Goal: Task Accomplishment & Management: Manage account settings

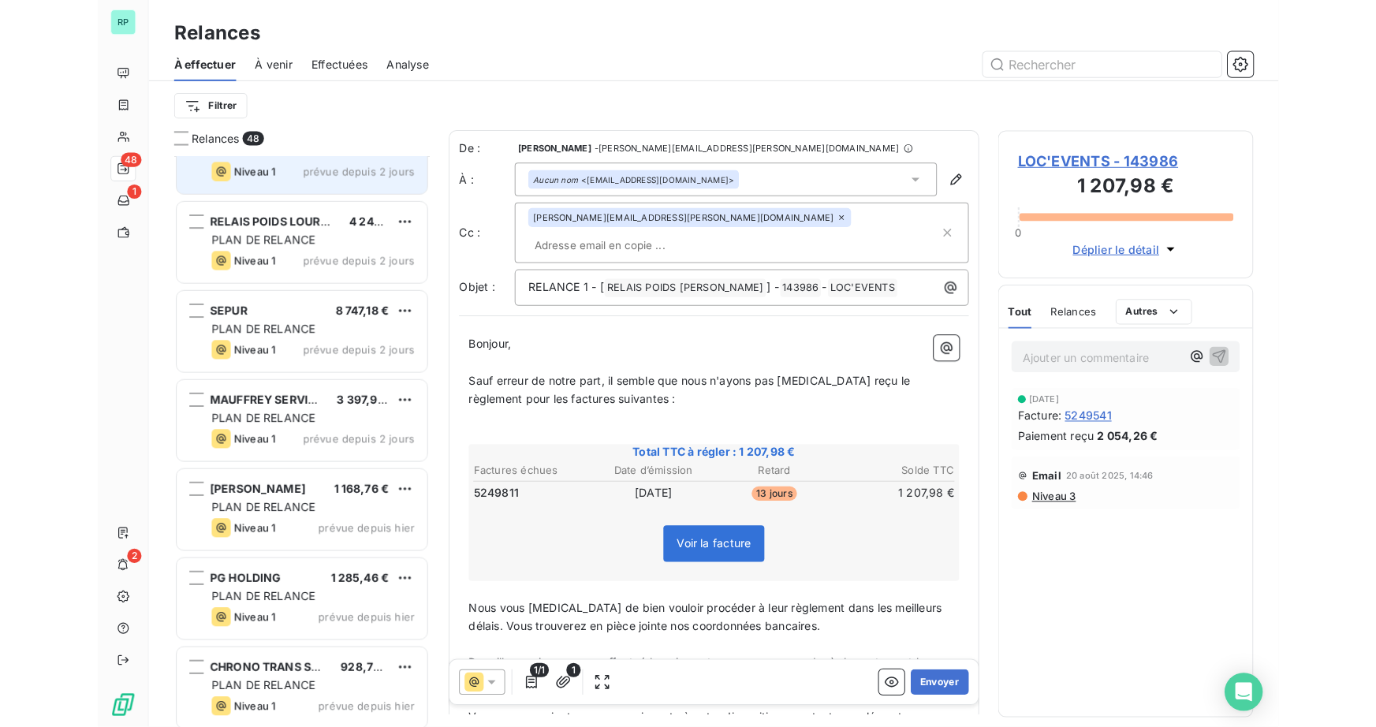
scroll to position [561, 293]
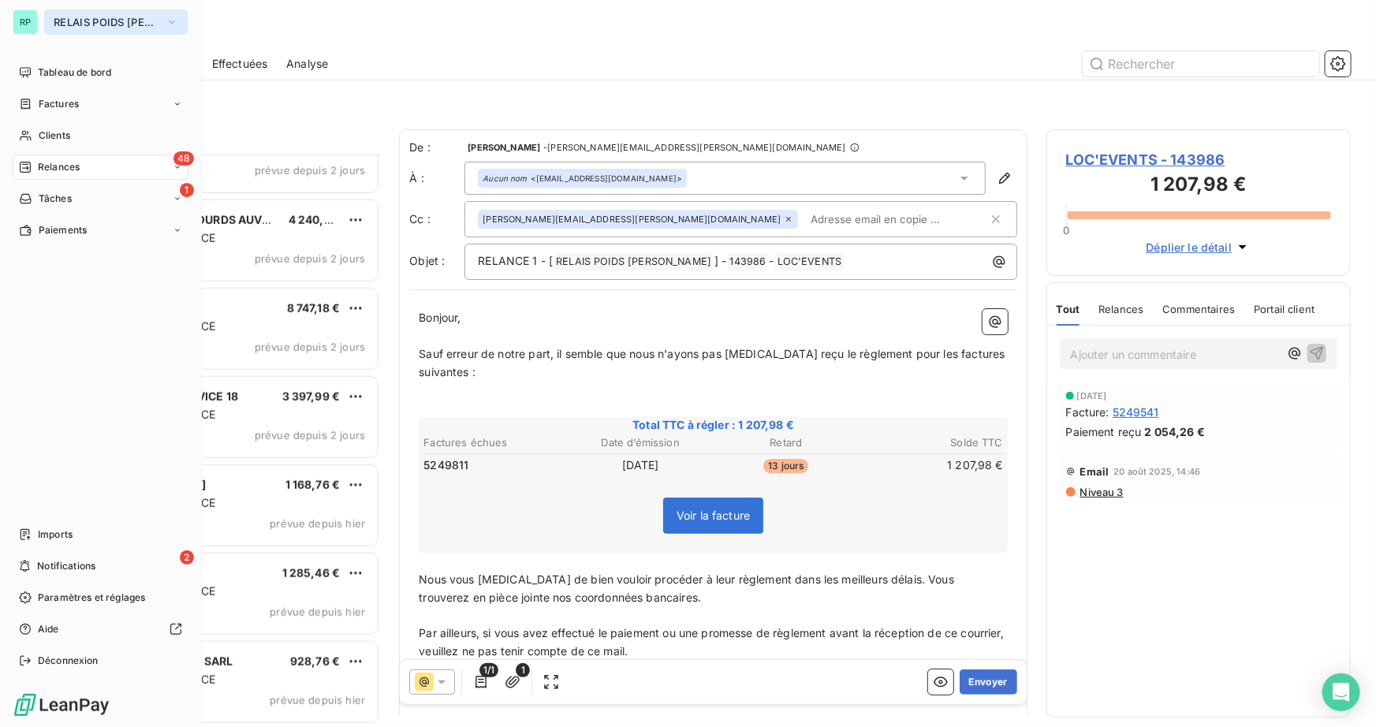
click at [123, 23] on span "RELAIS POIDS [PERSON_NAME]" at bounding box center [107, 22] width 106 height 13
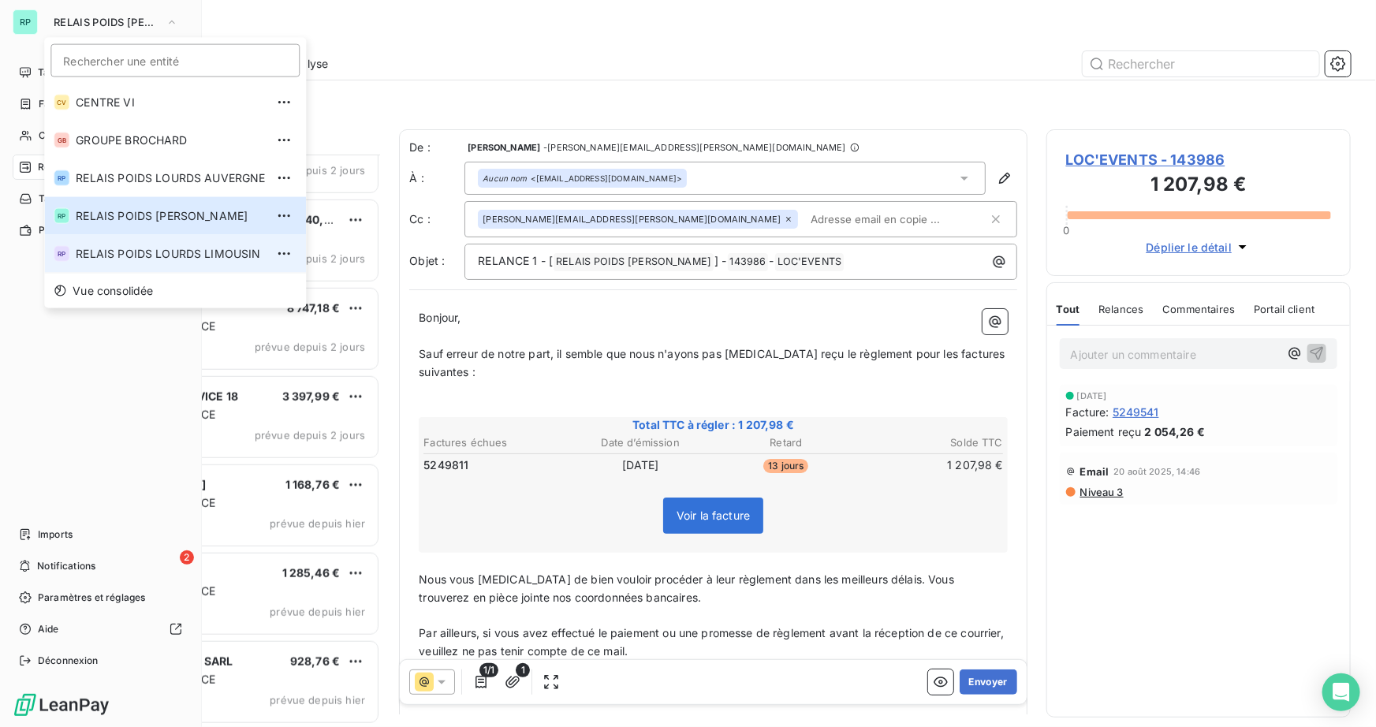
click at [188, 248] on span "RELAIS POIDS LOURDS LIMOUSIN" at bounding box center [170, 254] width 189 height 16
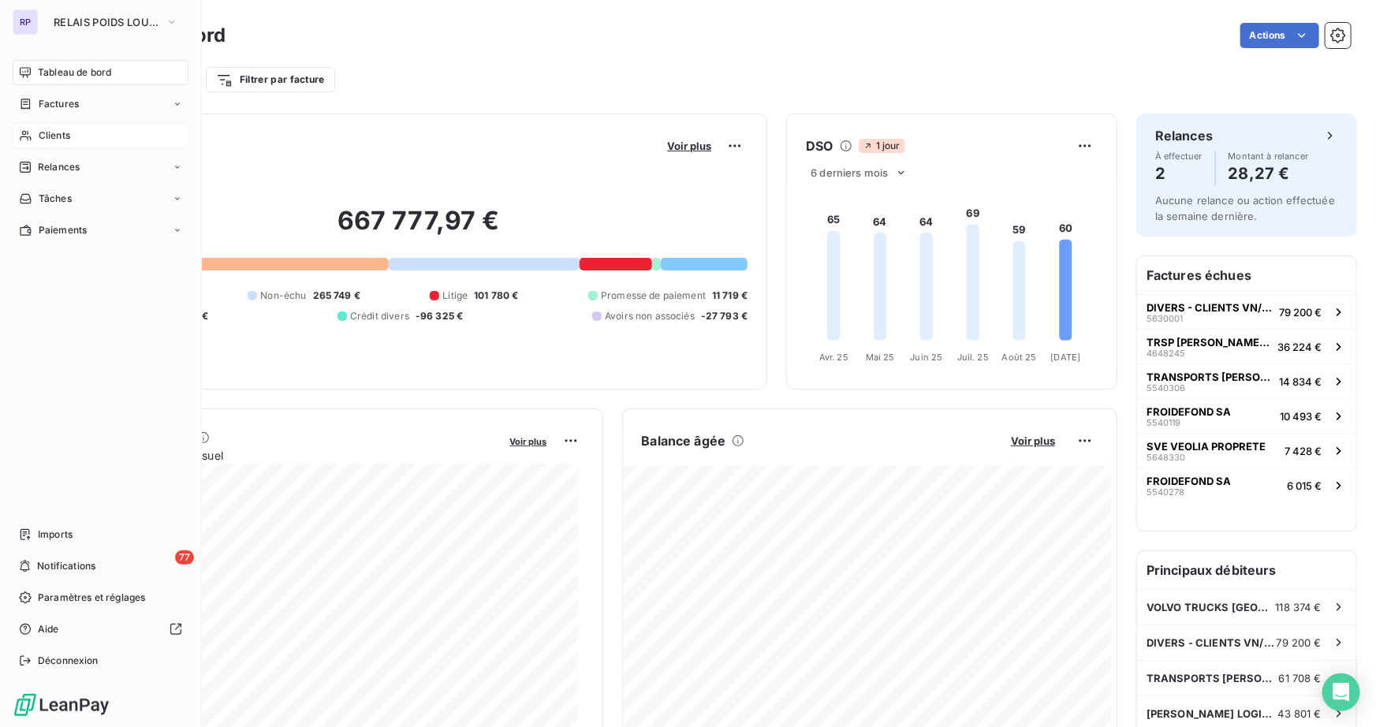
click at [47, 139] on span "Clients" at bounding box center [55, 136] width 32 height 14
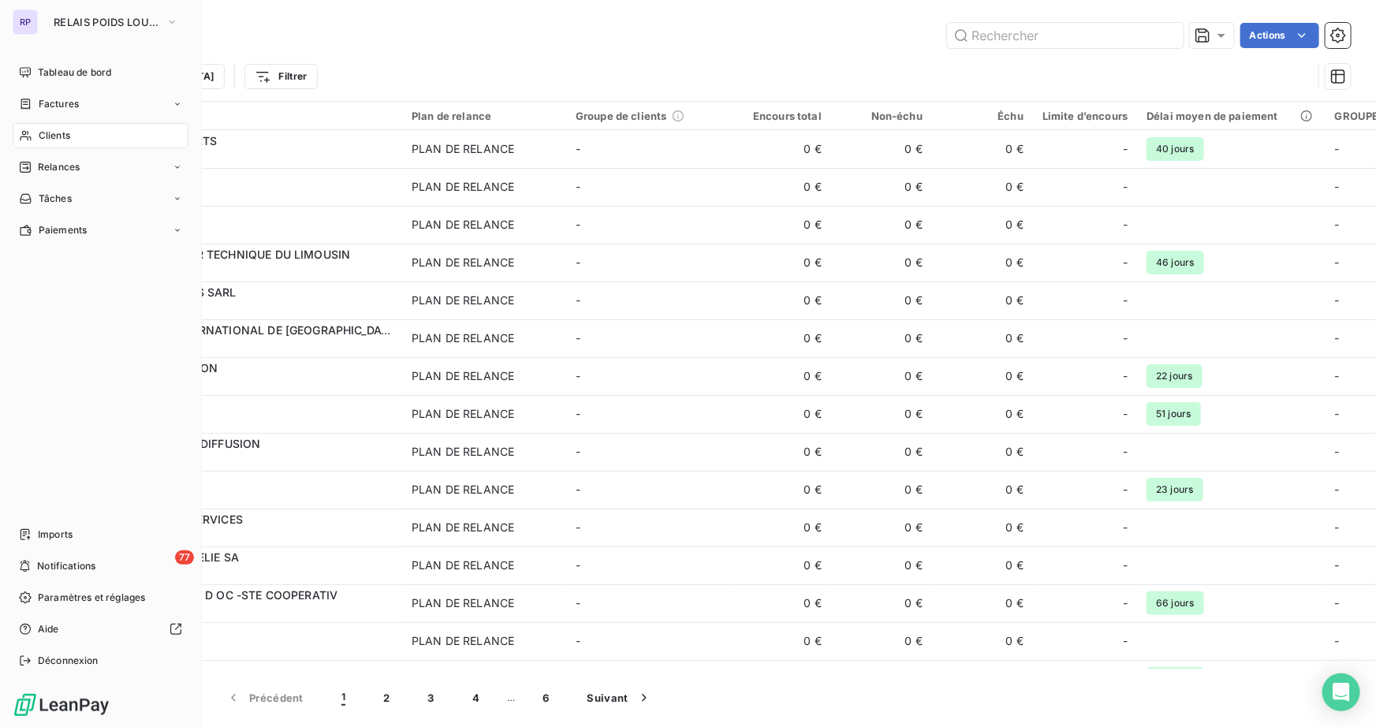
drag, startPoint x: 16, startPoint y: 145, endPoint x: 52, endPoint y: 132, distance: 38.4
click at [52, 132] on span "Clients" at bounding box center [55, 136] width 32 height 14
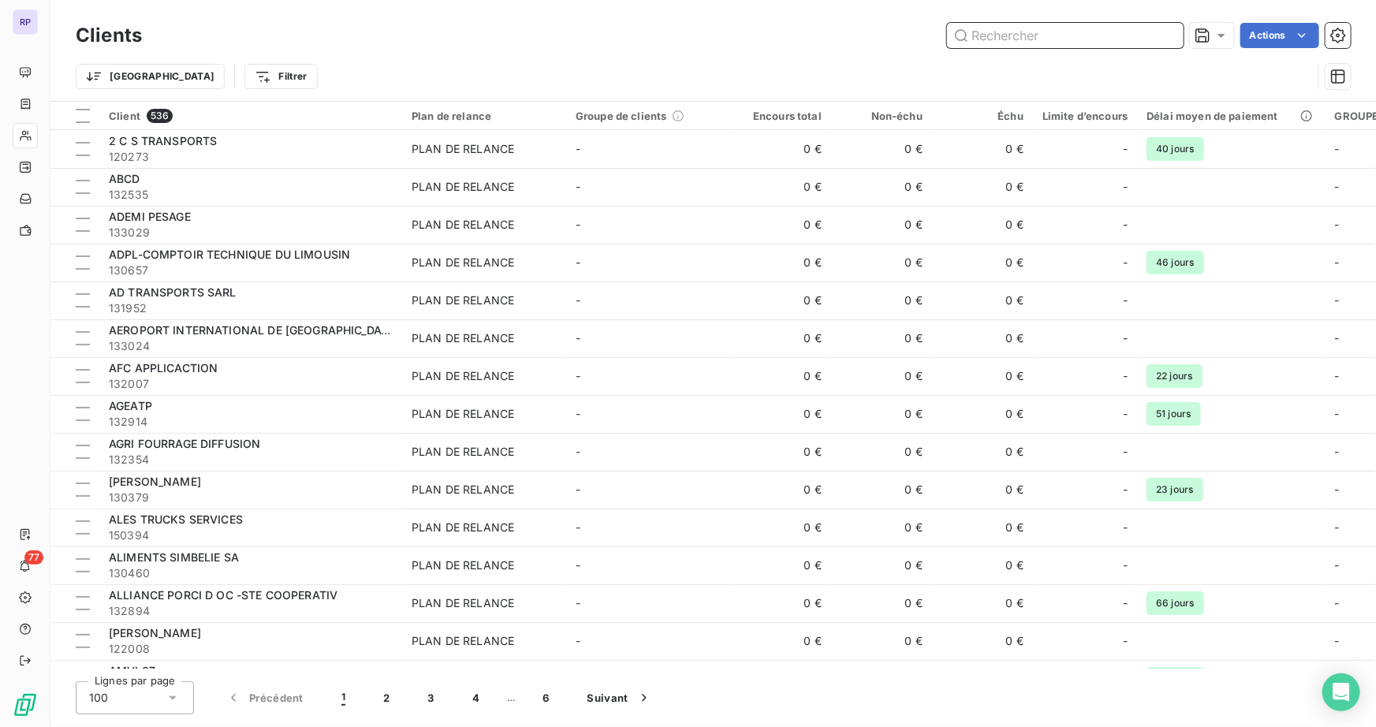
click at [1044, 35] on input "text" at bounding box center [1065, 35] width 237 height 25
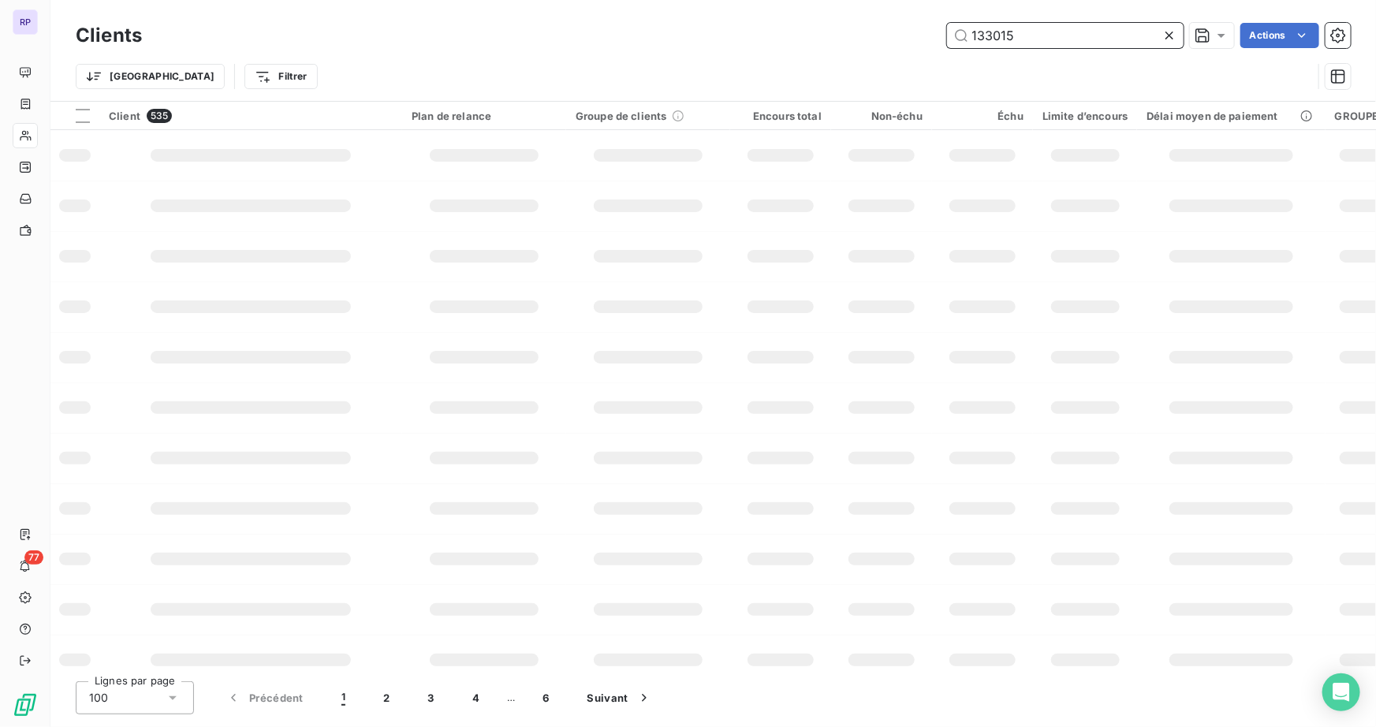
type input "133015"
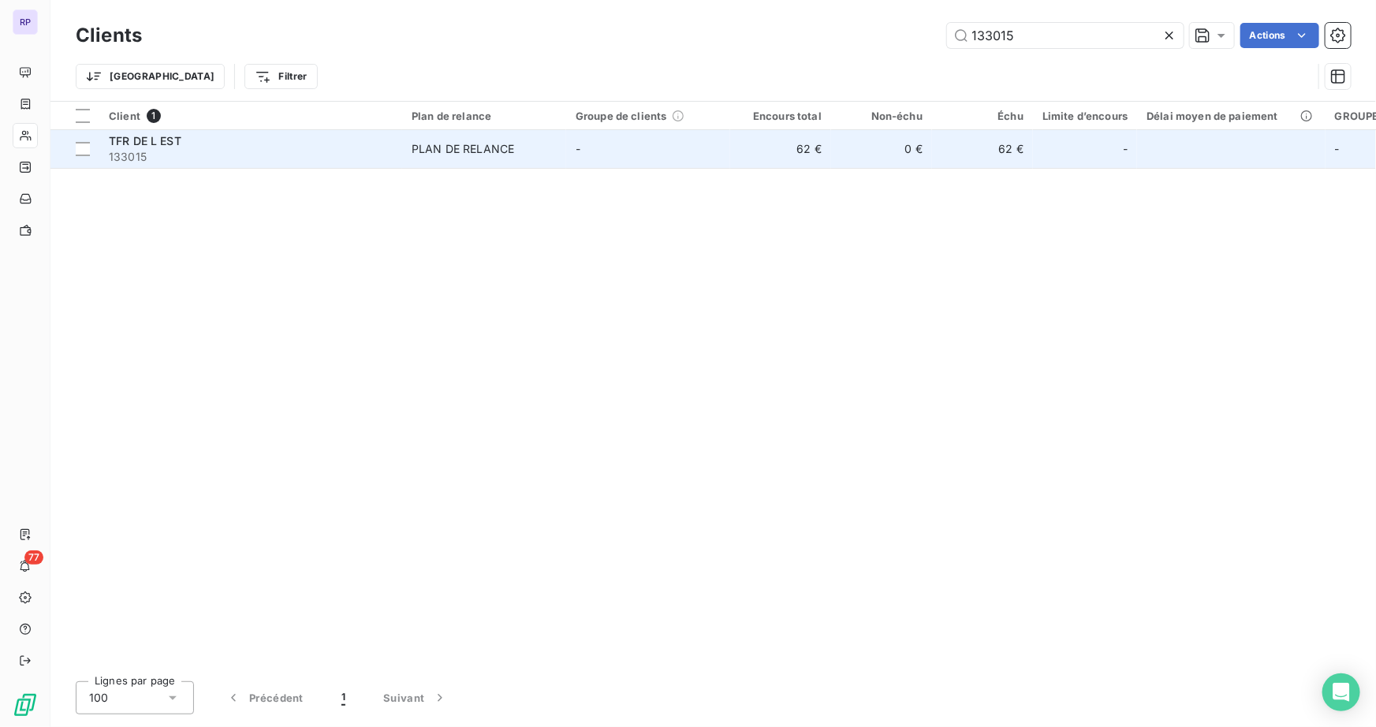
click at [146, 154] on span "133015" at bounding box center [251, 157] width 284 height 16
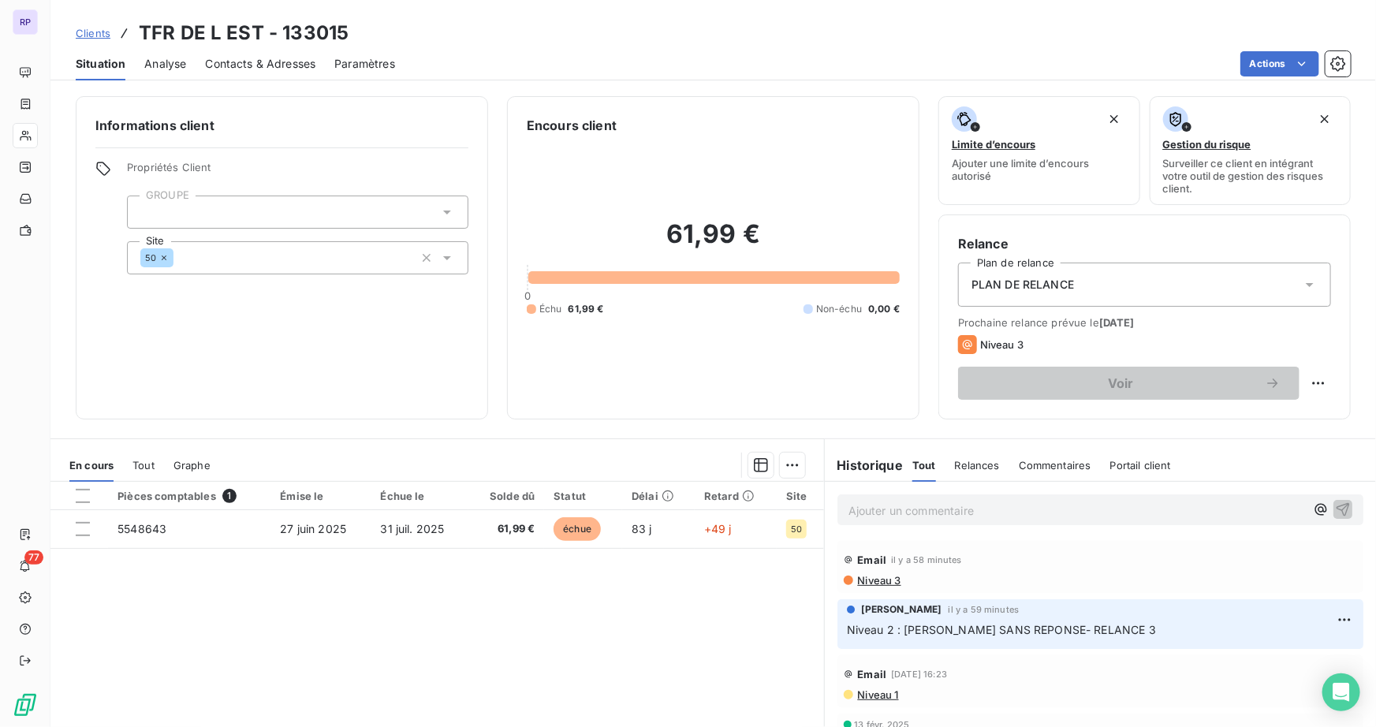
click at [270, 54] on div "Contacts & Adresses" at bounding box center [260, 63] width 110 height 33
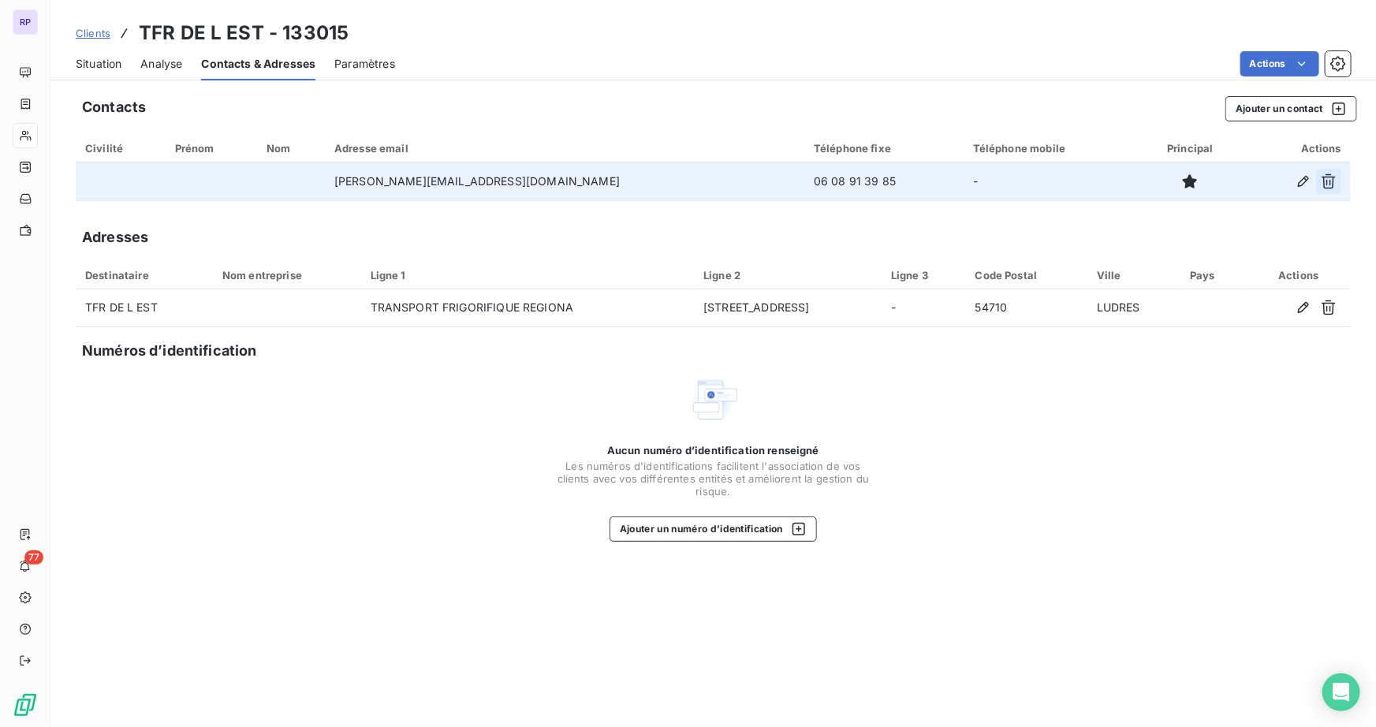
click at [1323, 181] on icon "button" at bounding box center [1329, 181] width 16 height 16
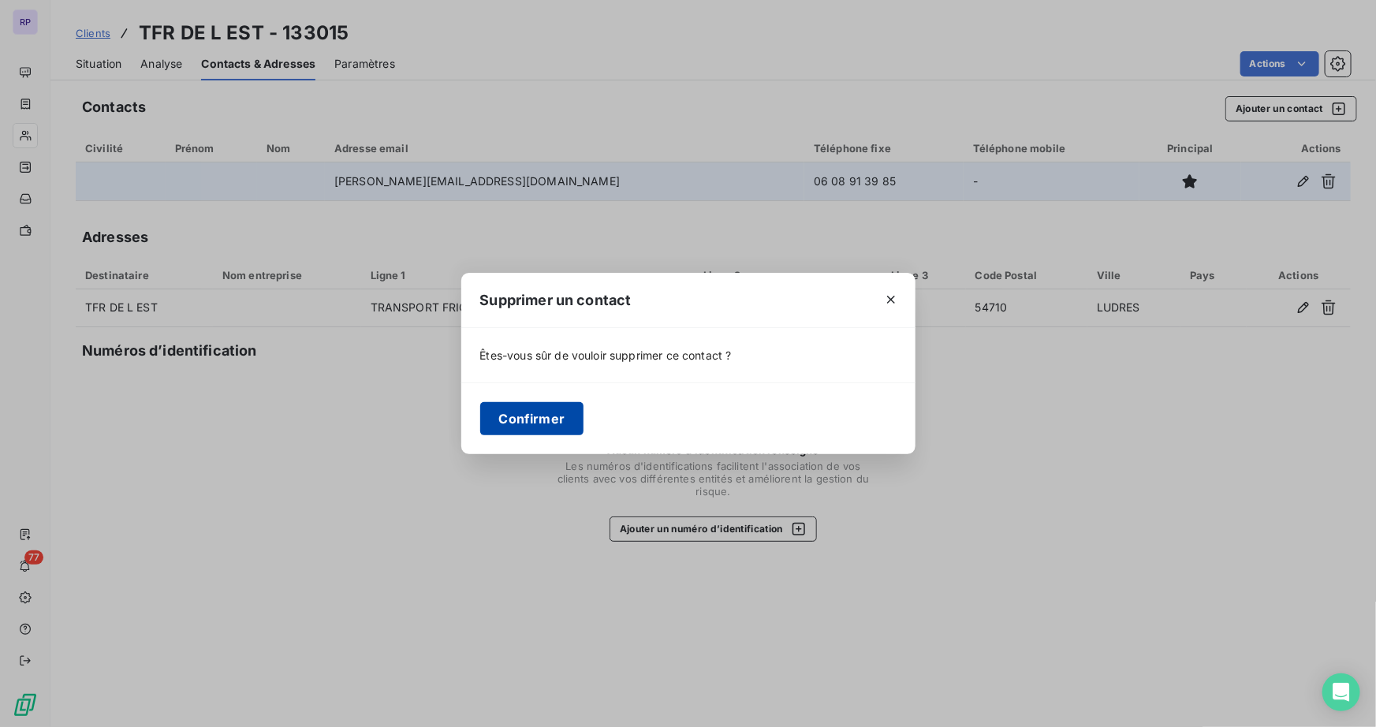
click at [540, 417] on button "Confirmer" at bounding box center [532, 418] width 104 height 33
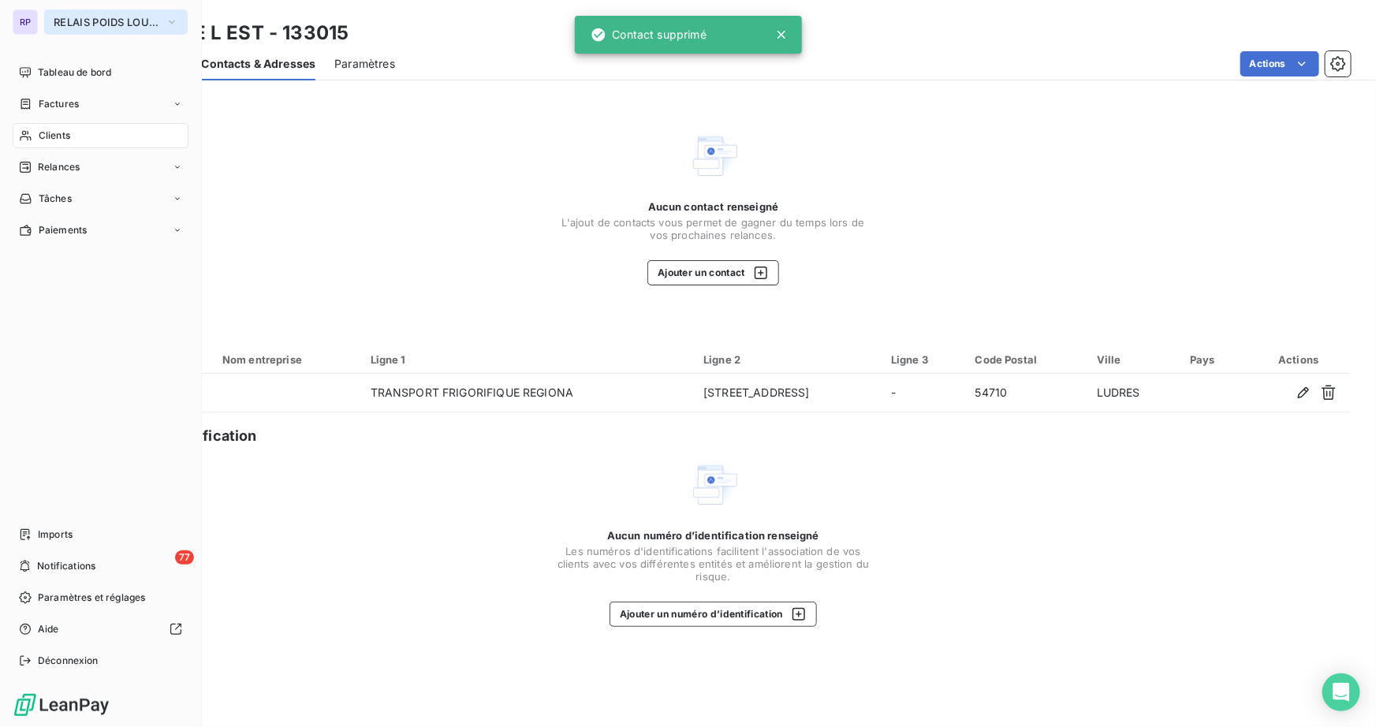
click at [99, 28] on button "RELAIS POIDS LOURDS LIMOUSIN" at bounding box center [116, 21] width 144 height 25
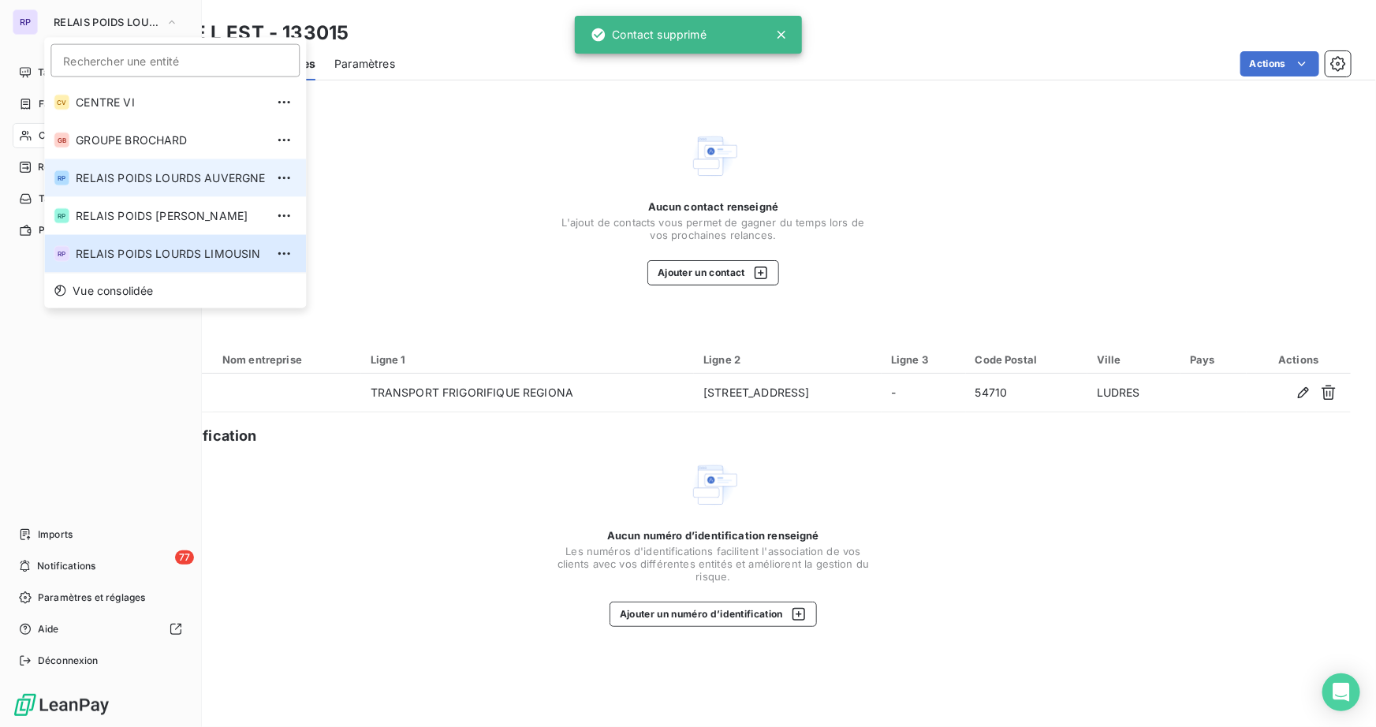
click at [145, 188] on li "RP RELAIS POIDS LOURDS AUVERGNE" at bounding box center [175, 178] width 262 height 38
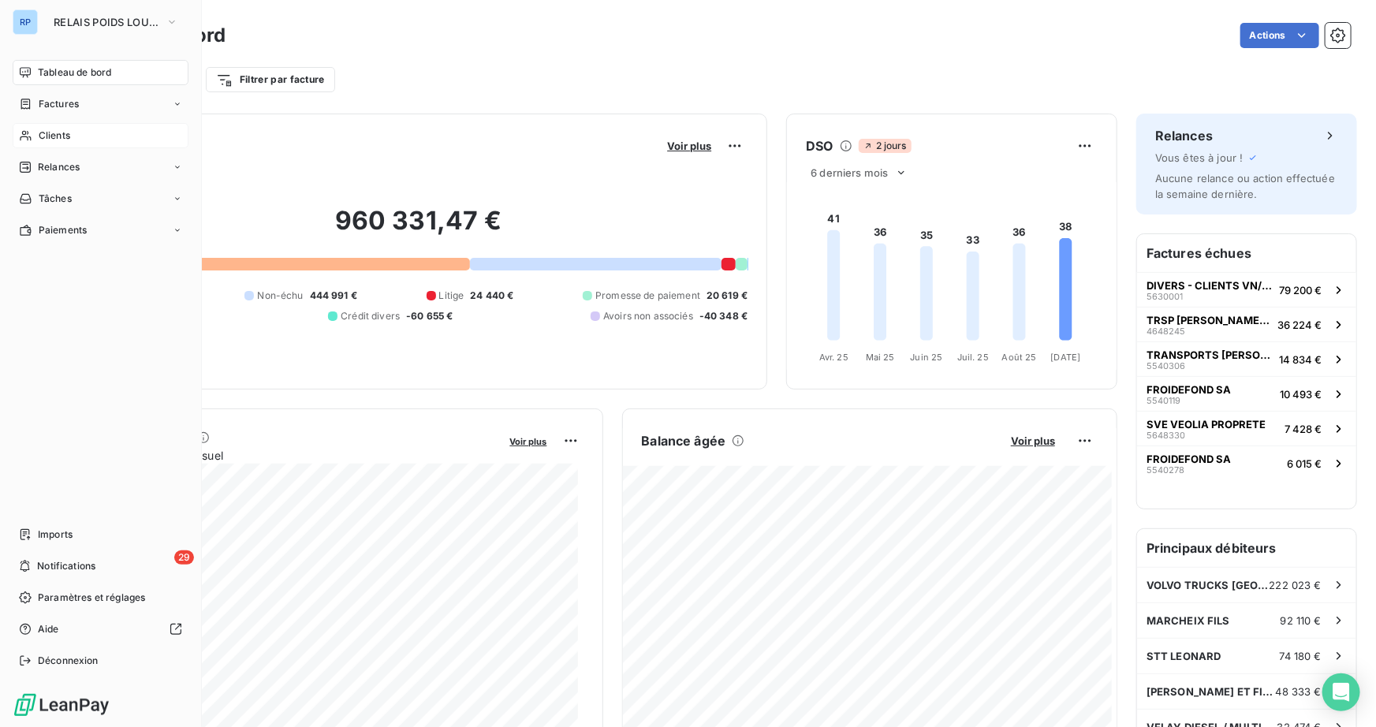
click at [58, 135] on span "Clients" at bounding box center [55, 136] width 32 height 14
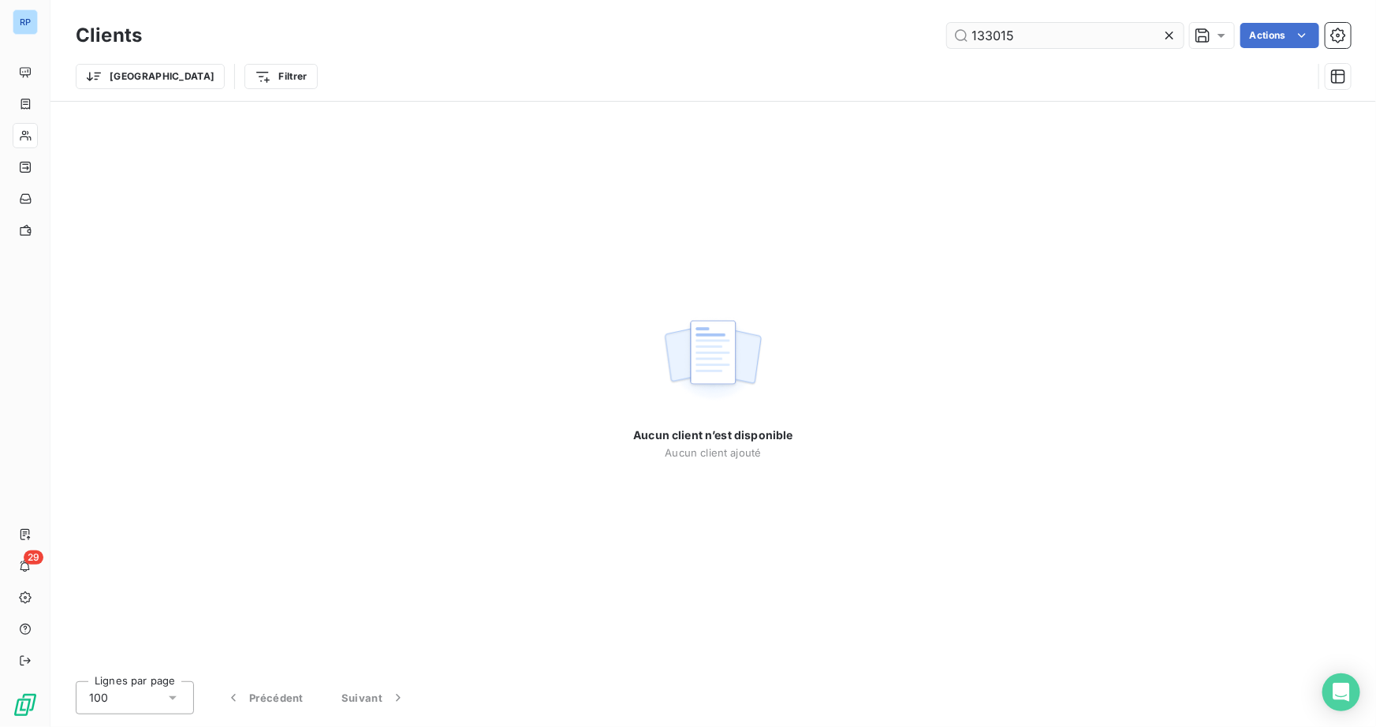
click at [1015, 43] on input "133015" at bounding box center [1065, 35] width 237 height 25
drag, startPoint x: 989, startPoint y: 36, endPoint x: 890, endPoint y: 38, distance: 99.4
click at [890, 38] on div "133015 Actions" at bounding box center [756, 35] width 1190 height 25
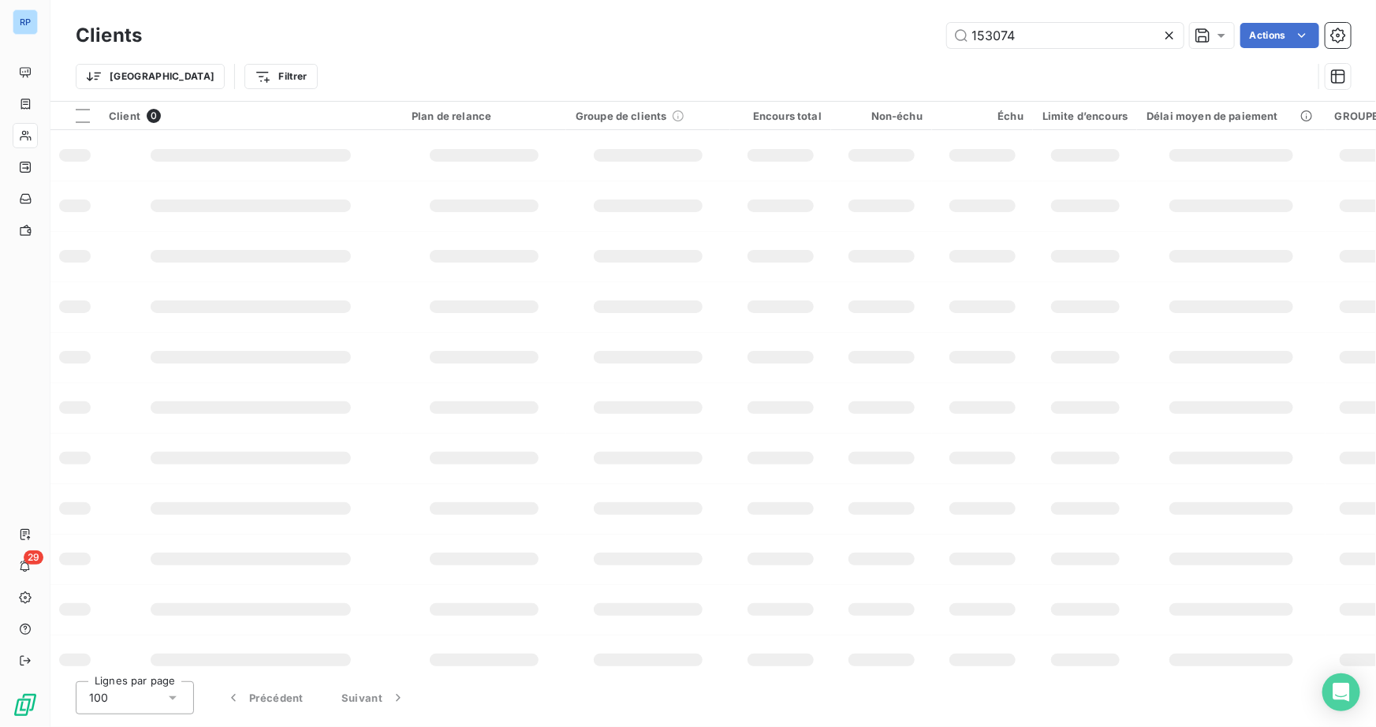
type input "153074"
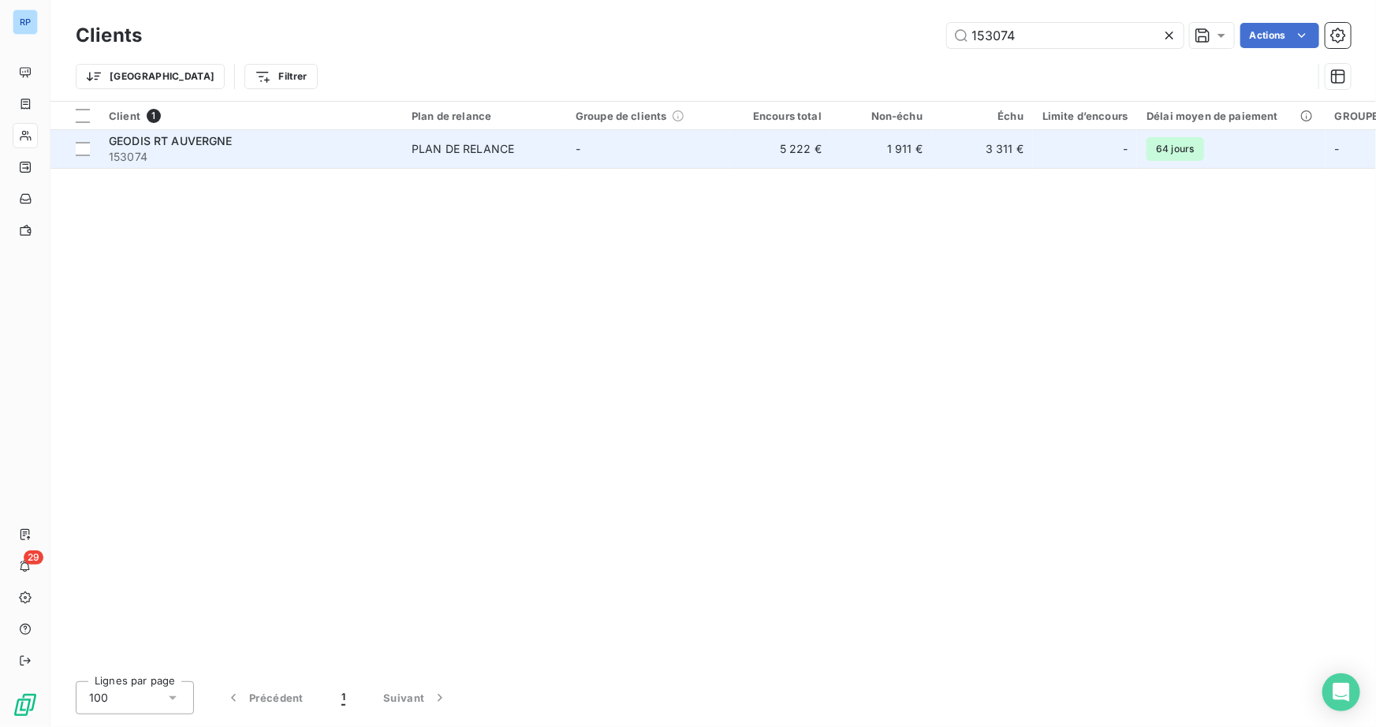
click at [184, 155] on span "153074" at bounding box center [251, 157] width 284 height 16
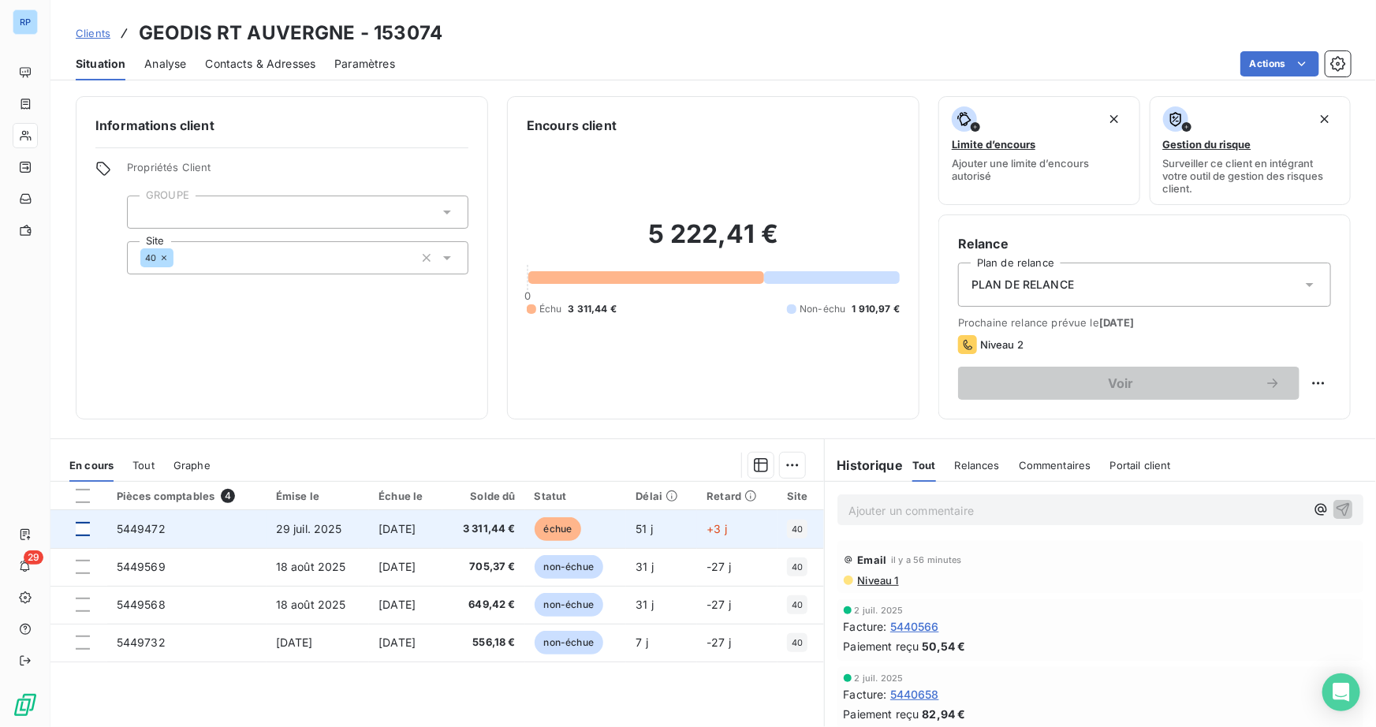
click at [76, 528] on div at bounding box center [83, 529] width 14 height 14
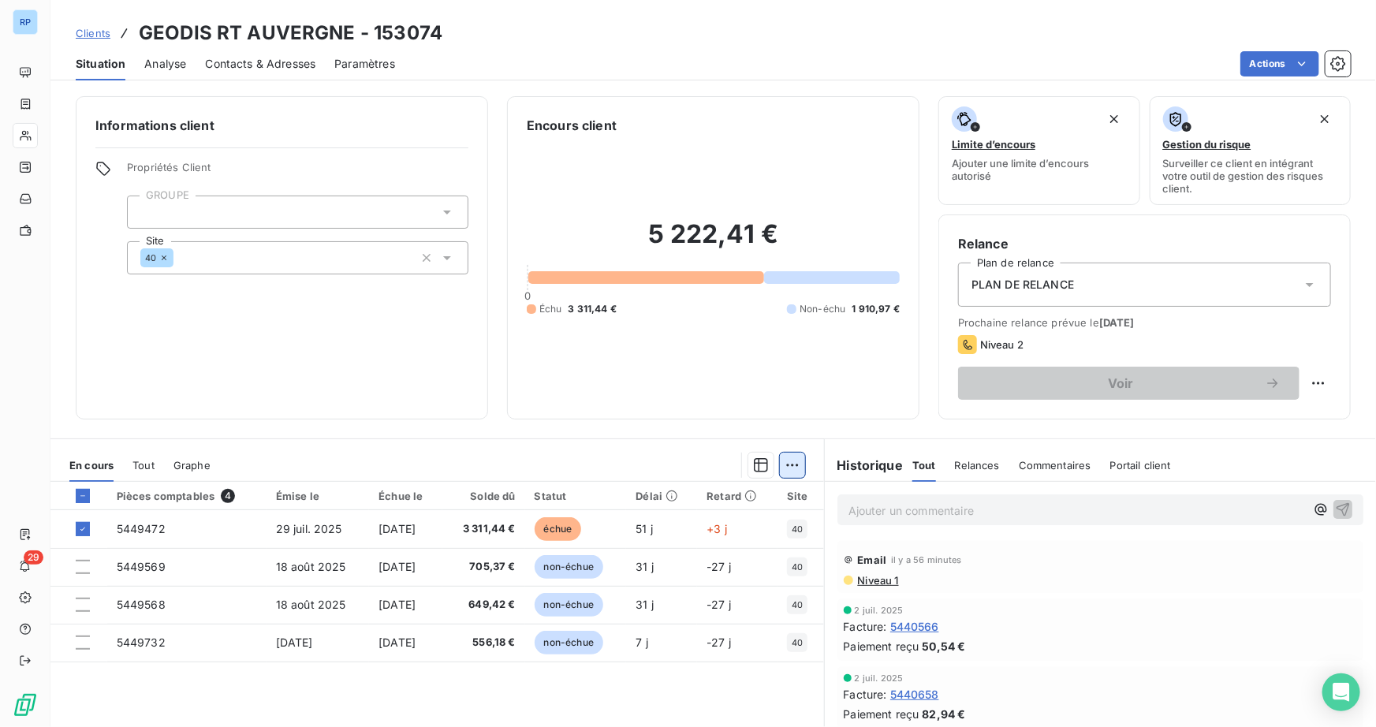
click at [789, 465] on html "RP 29 Clients GEODIS RT AUVERGNE - 153074 Situation Analyse Contacts & Adresses…" at bounding box center [688, 363] width 1376 height 727
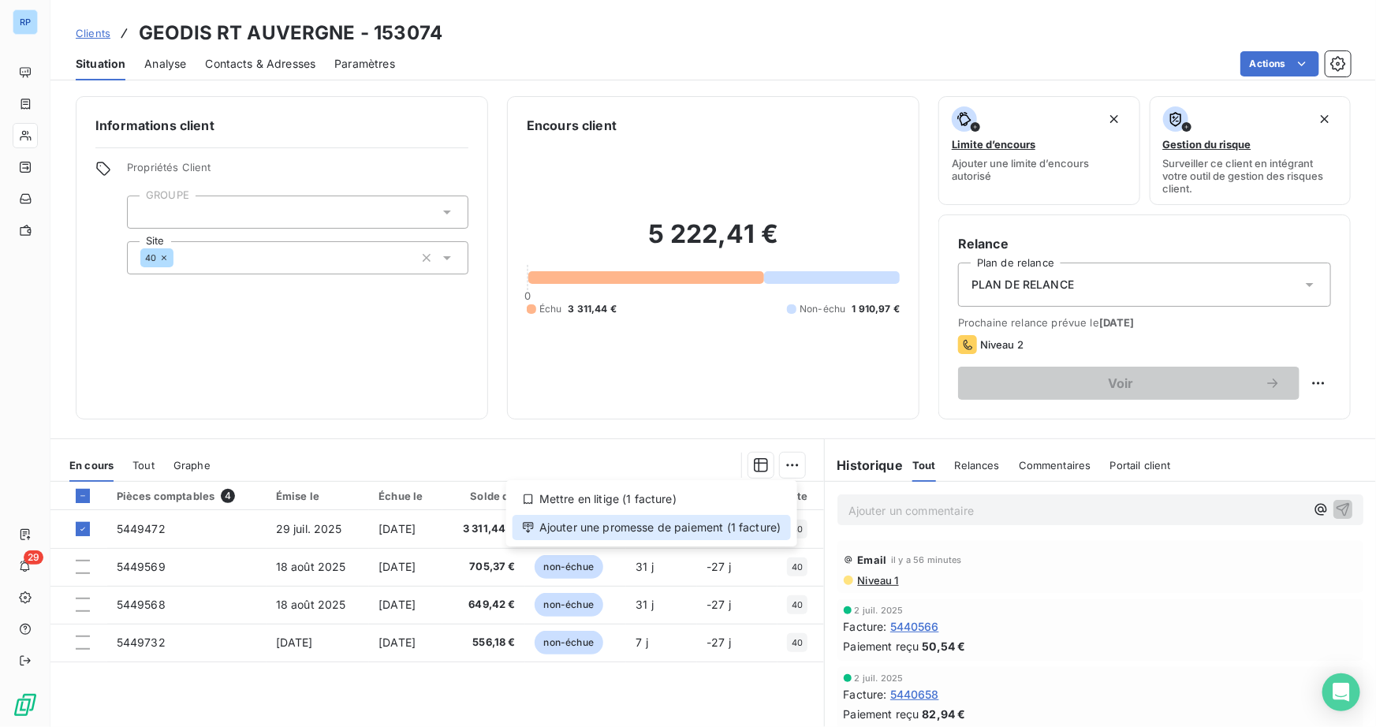
click at [740, 522] on div "Ajouter une promesse de paiement (1 facture)" at bounding box center [652, 527] width 278 height 25
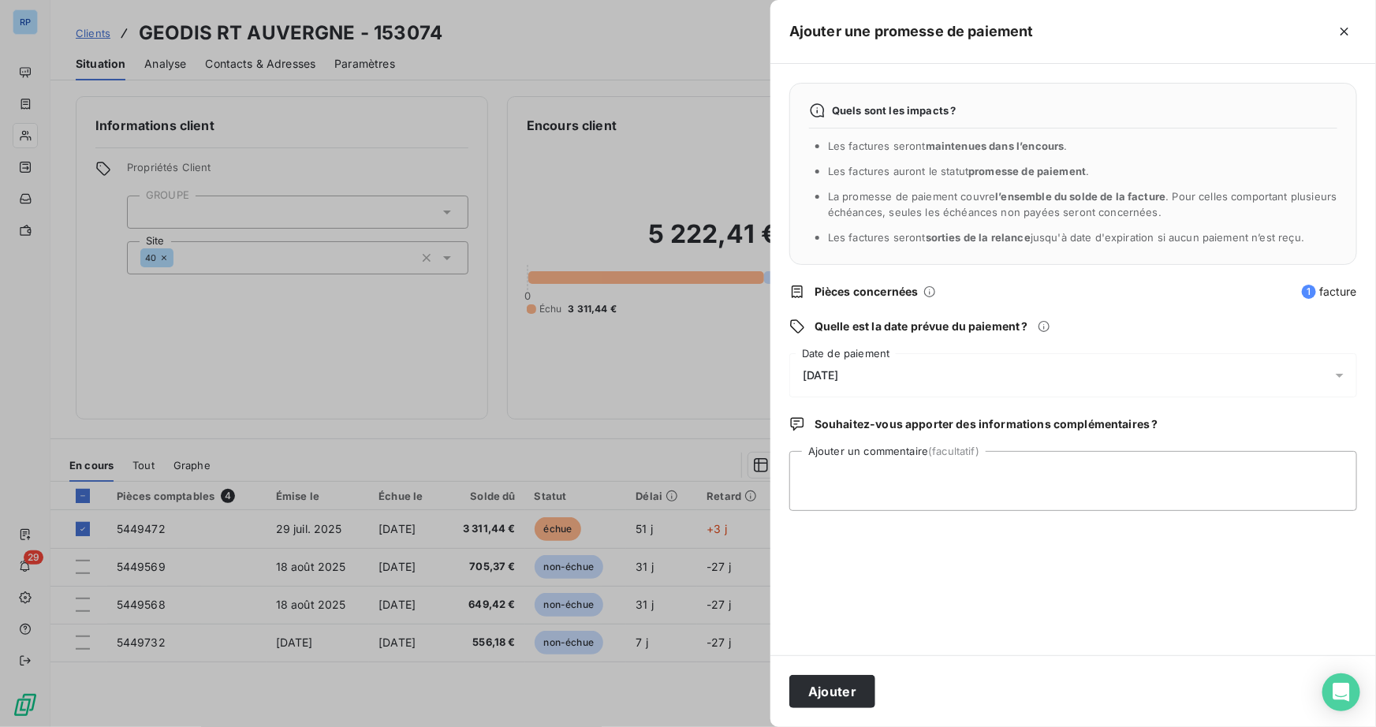
click at [843, 362] on div "[DATE]" at bounding box center [1073, 375] width 568 height 44
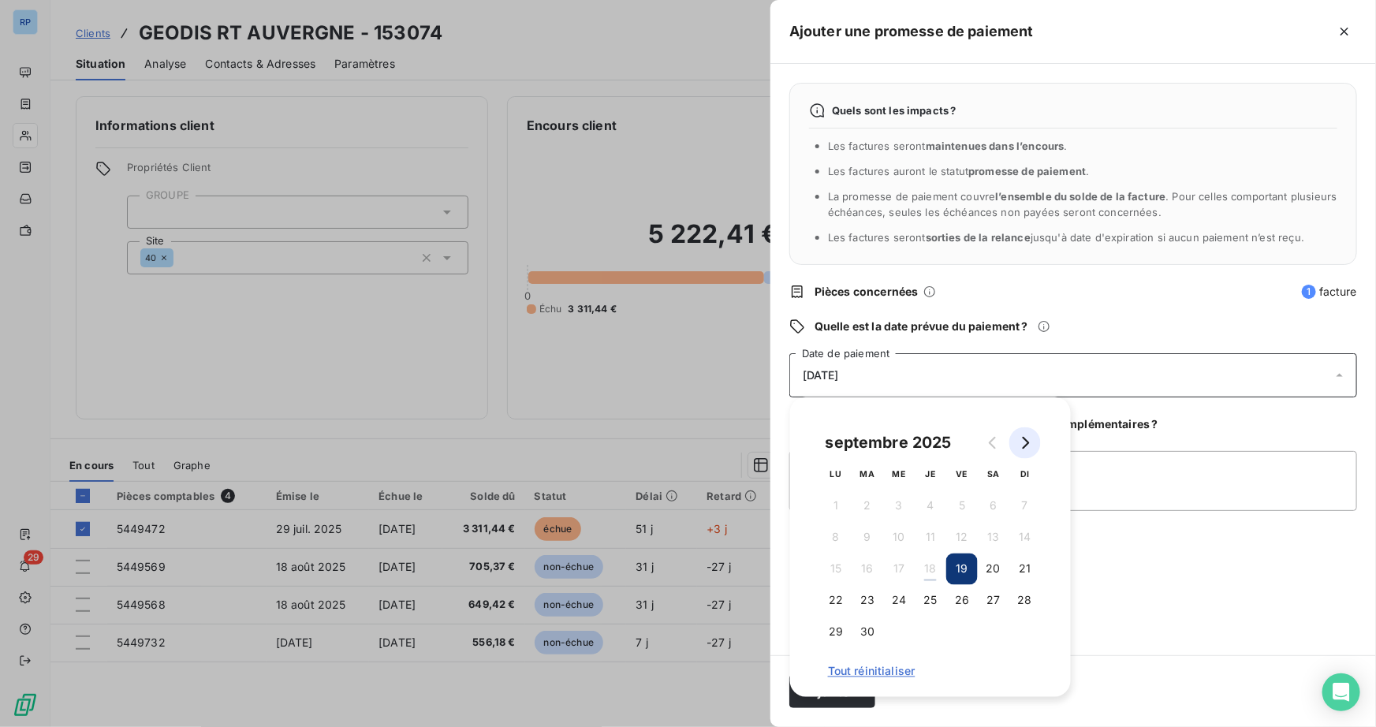
click at [1021, 453] on button "Go to next month" at bounding box center [1025, 443] width 32 height 32
click at [1024, 508] on button "5" at bounding box center [1025, 507] width 32 height 32
click at [1137, 468] on textarea "Ajouter un commentaire (facultatif)" at bounding box center [1073, 481] width 568 height 60
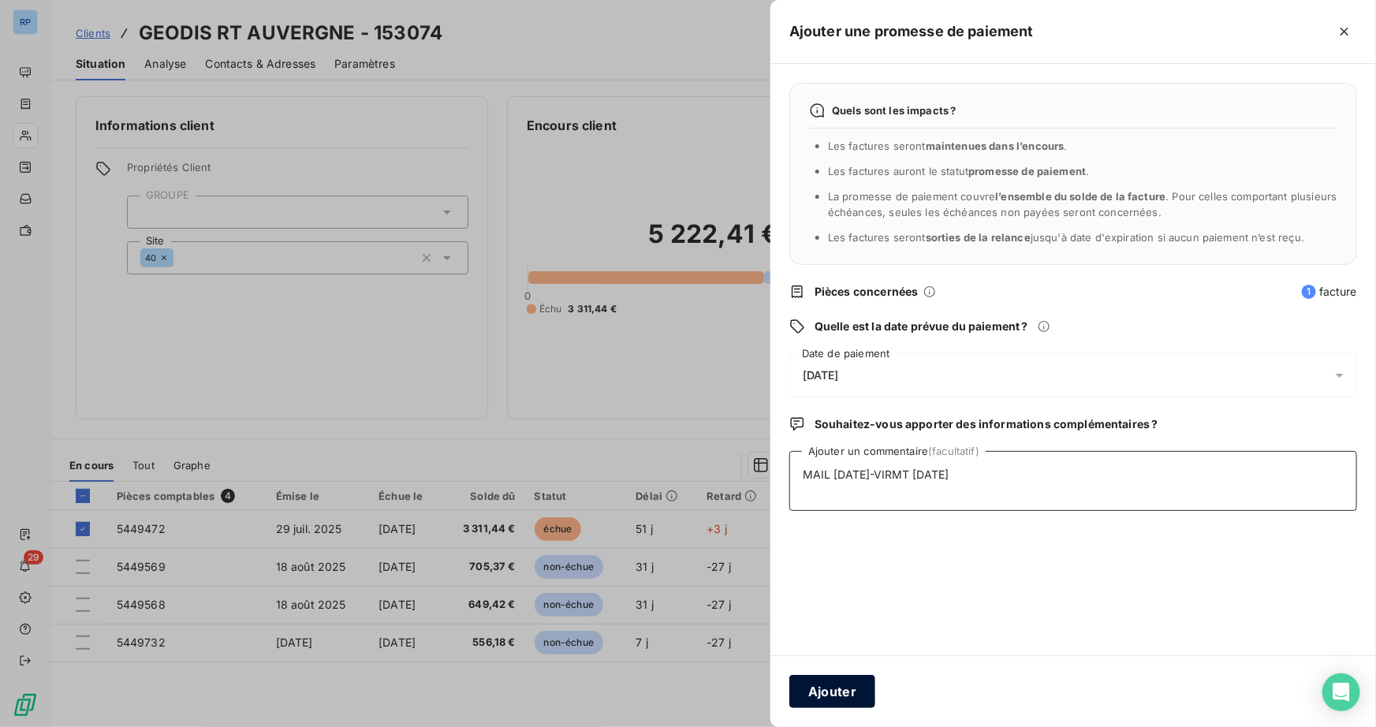
type textarea "MAIL [DATE]-VIRMT [DATE]"
click at [848, 693] on button "Ajouter" at bounding box center [832, 691] width 86 height 33
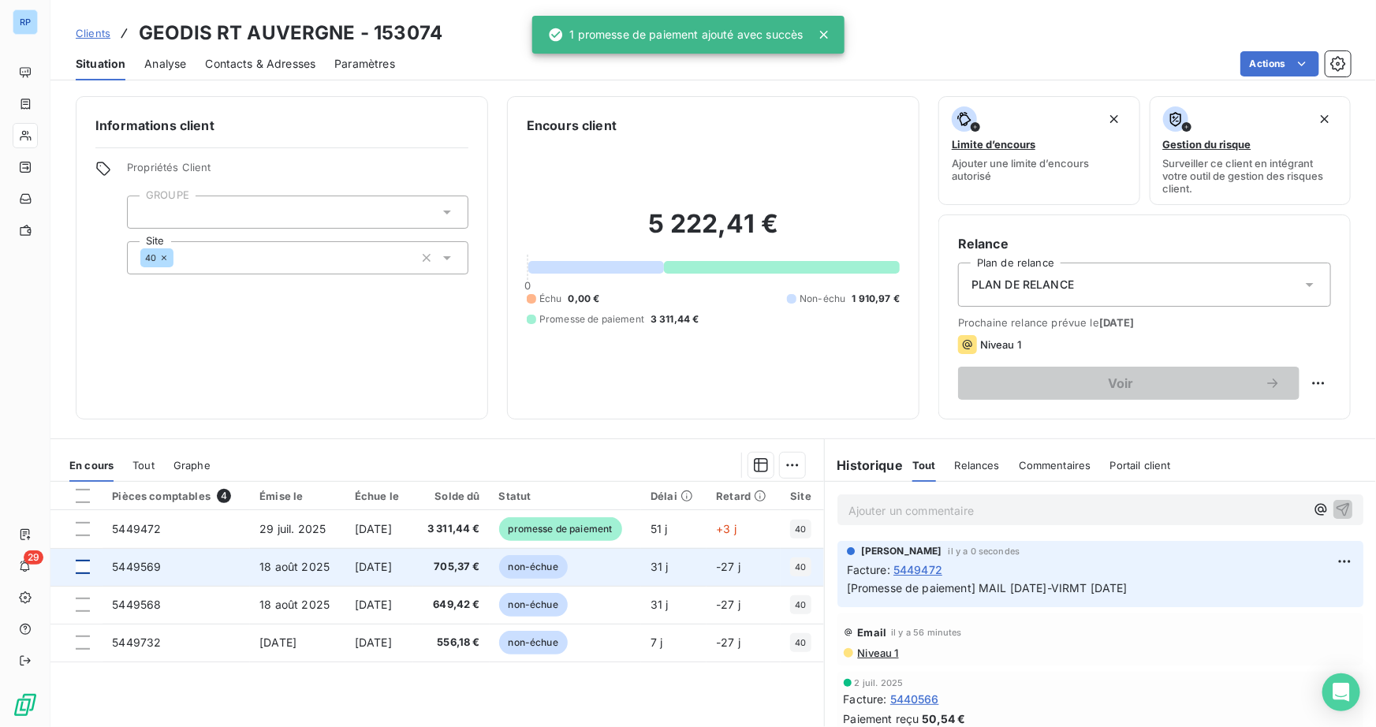
click at [86, 566] on div at bounding box center [83, 567] width 14 height 14
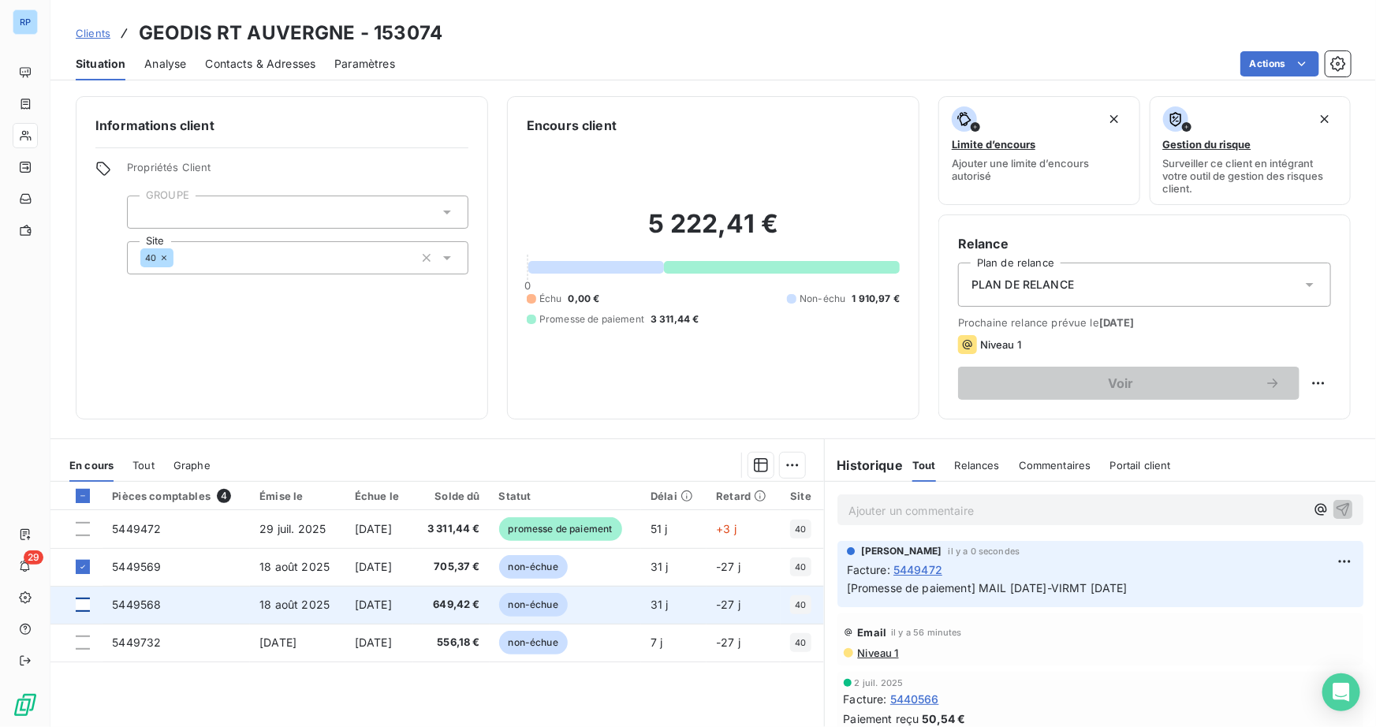
click at [87, 602] on div at bounding box center [83, 605] width 14 height 14
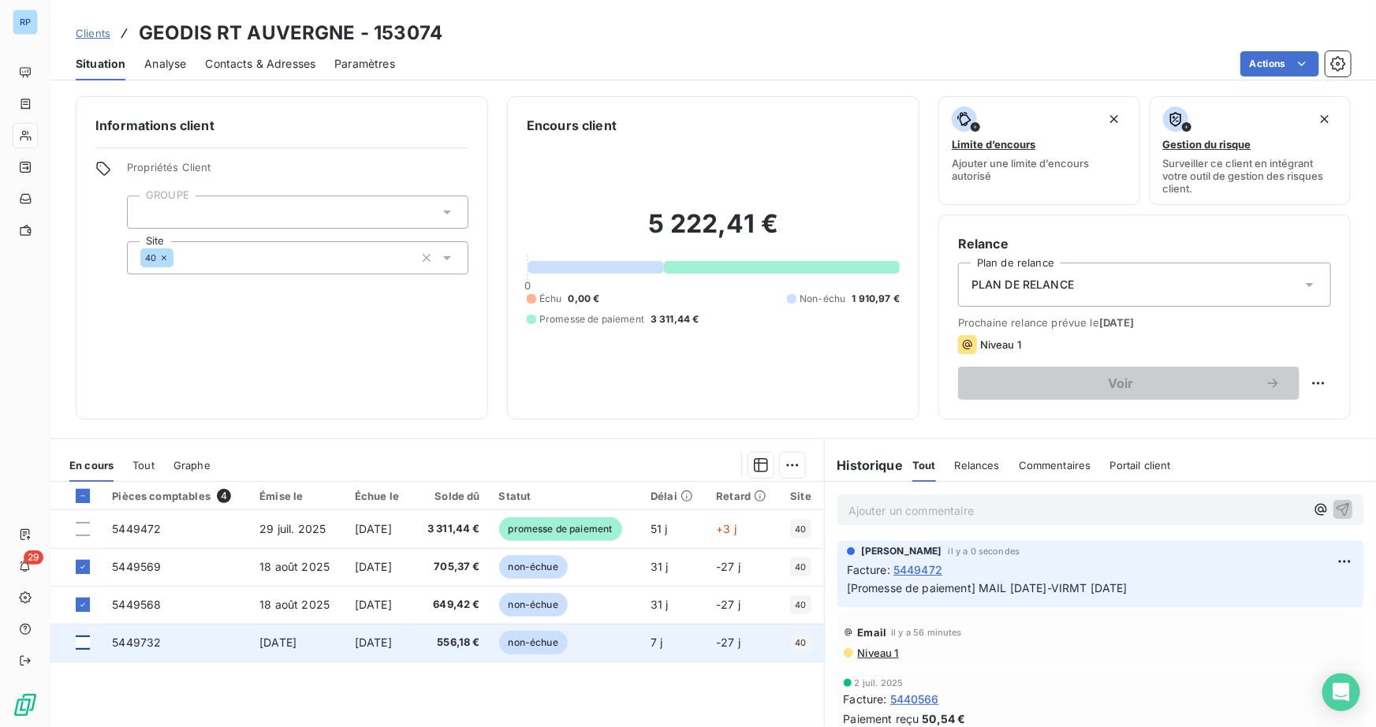
click at [81, 643] on div at bounding box center [83, 643] width 14 height 14
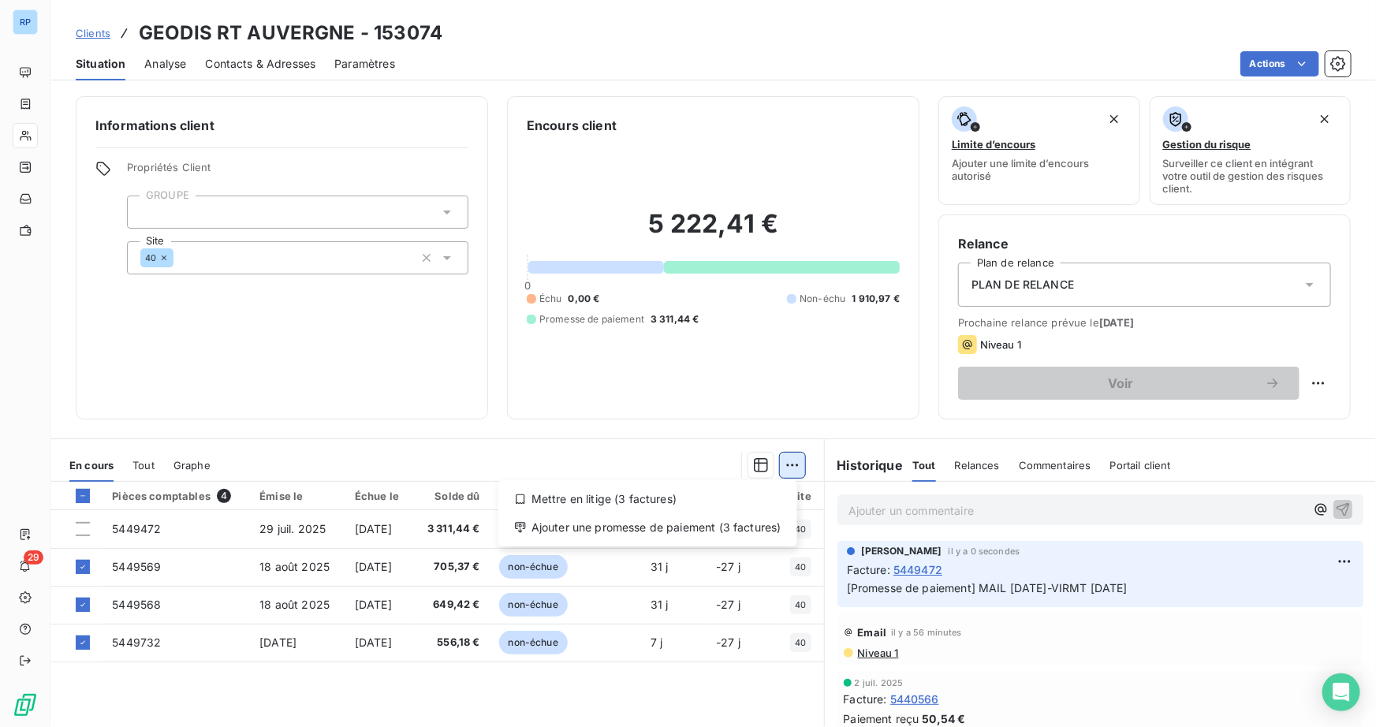
click at [784, 465] on html "RP 29 Clients GEODIS RT AUVERGNE - 153074 Situation Analyse Contacts & Adresses…" at bounding box center [688, 363] width 1376 height 727
click at [761, 528] on div "Ajouter une promesse de paiement (3 factures)" at bounding box center [648, 527] width 286 height 25
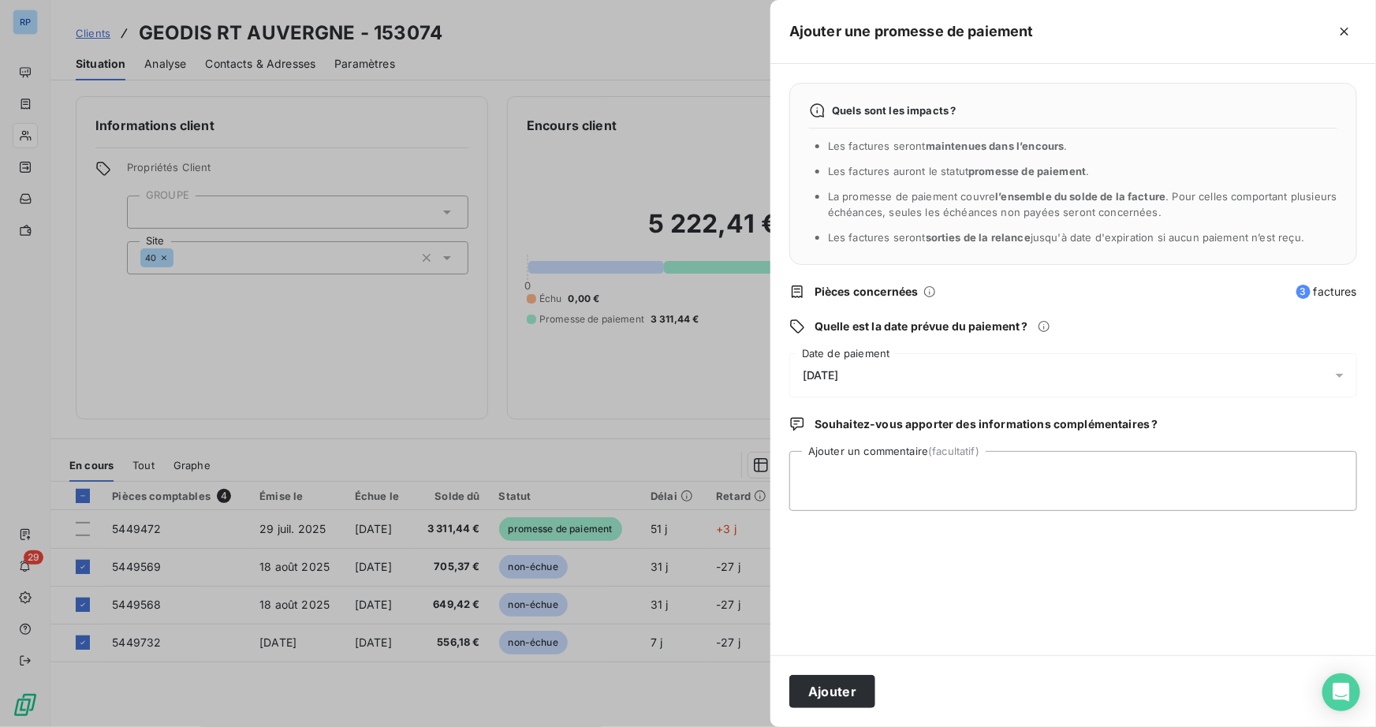
click at [839, 378] on span "[DATE]" at bounding box center [821, 375] width 36 height 13
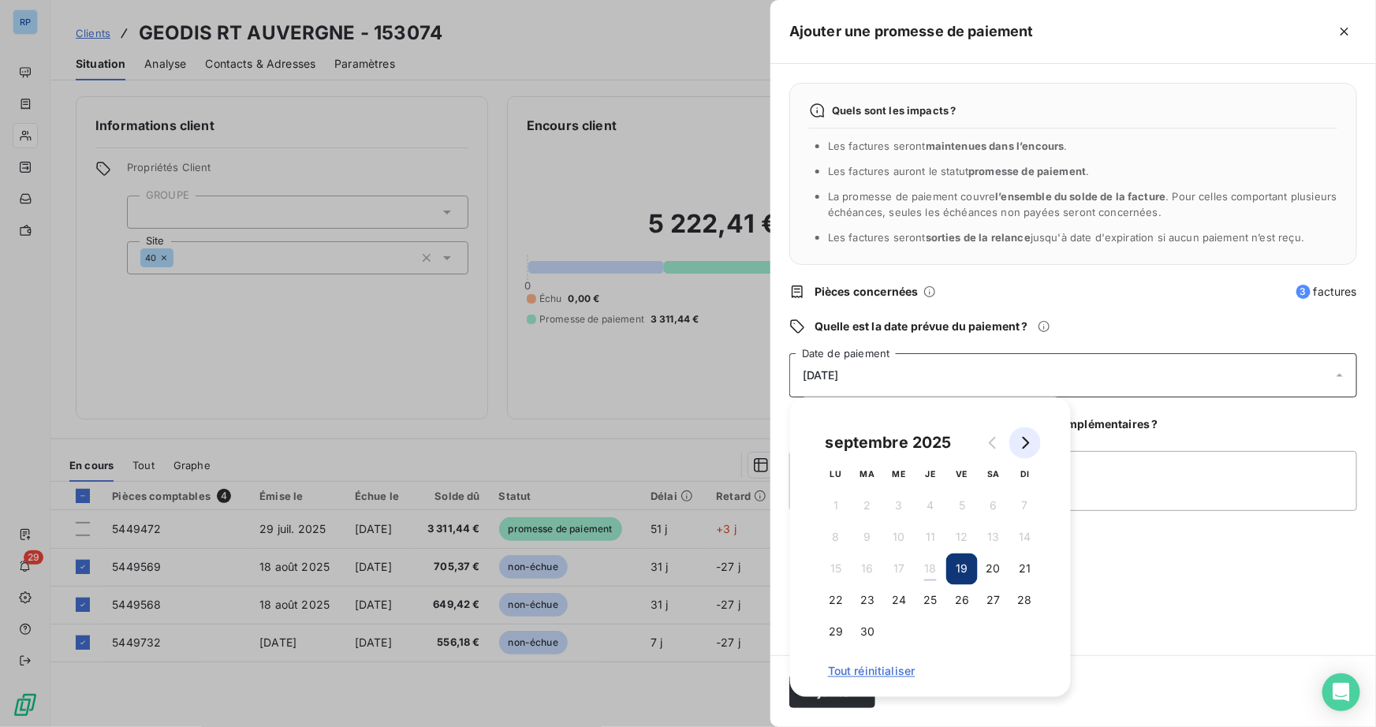
click at [1026, 437] on icon "Go to next month" at bounding box center [1025, 443] width 13 height 13
click at [1024, 536] on button "9" at bounding box center [1025, 538] width 32 height 32
click at [1146, 472] on textarea "Ajouter un commentaire (facultatif)" at bounding box center [1073, 481] width 568 height 60
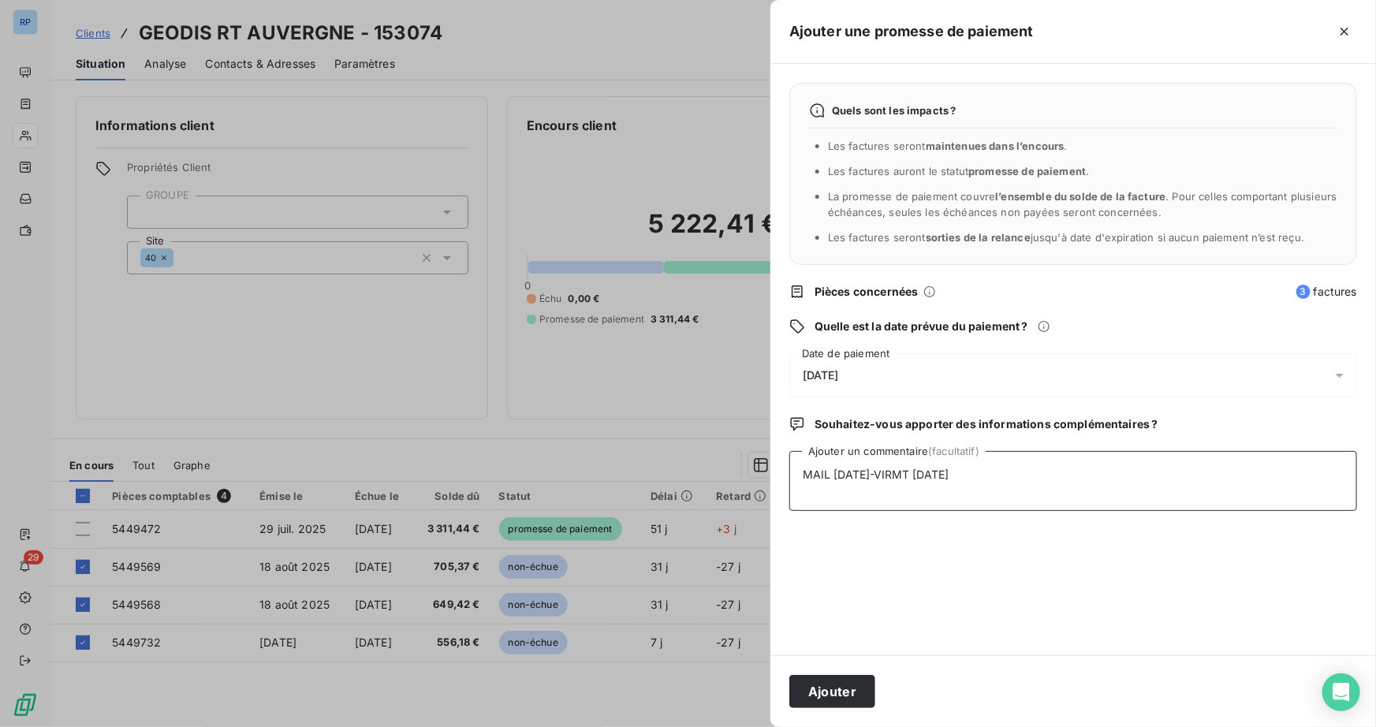
type textarea "MAIL [DATE]-VIRMT [DATE]"
click at [848, 711] on div "Ajouter" at bounding box center [1073, 691] width 606 height 72
click at [844, 697] on button "Ajouter" at bounding box center [832, 691] width 86 height 33
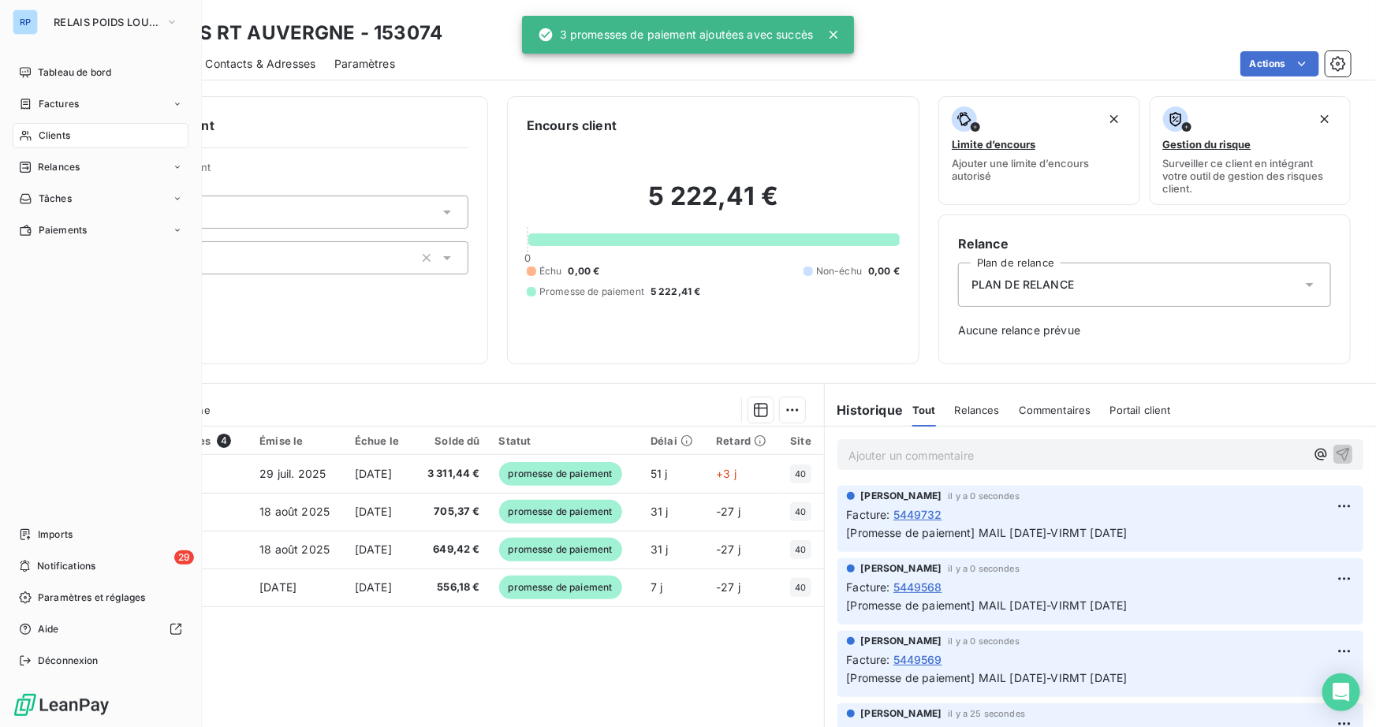
click at [71, 130] on div "Clients" at bounding box center [101, 135] width 176 height 25
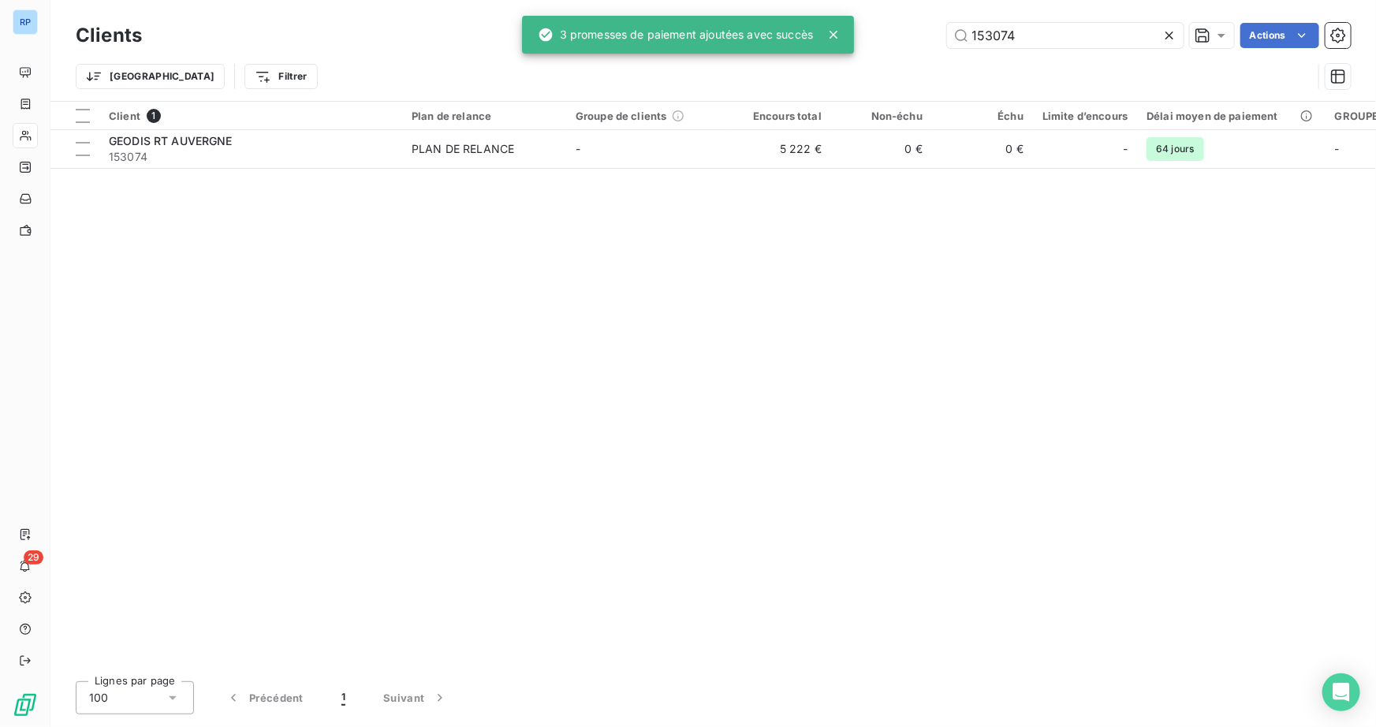
drag, startPoint x: 1028, startPoint y: 32, endPoint x: 652, endPoint y: 62, distance: 377.4
click at [672, 54] on div "RP 29 Clients 153074 Actions Trier Filtrer Client 1 Plan de relance Groupe de c…" at bounding box center [688, 363] width 1376 height 727
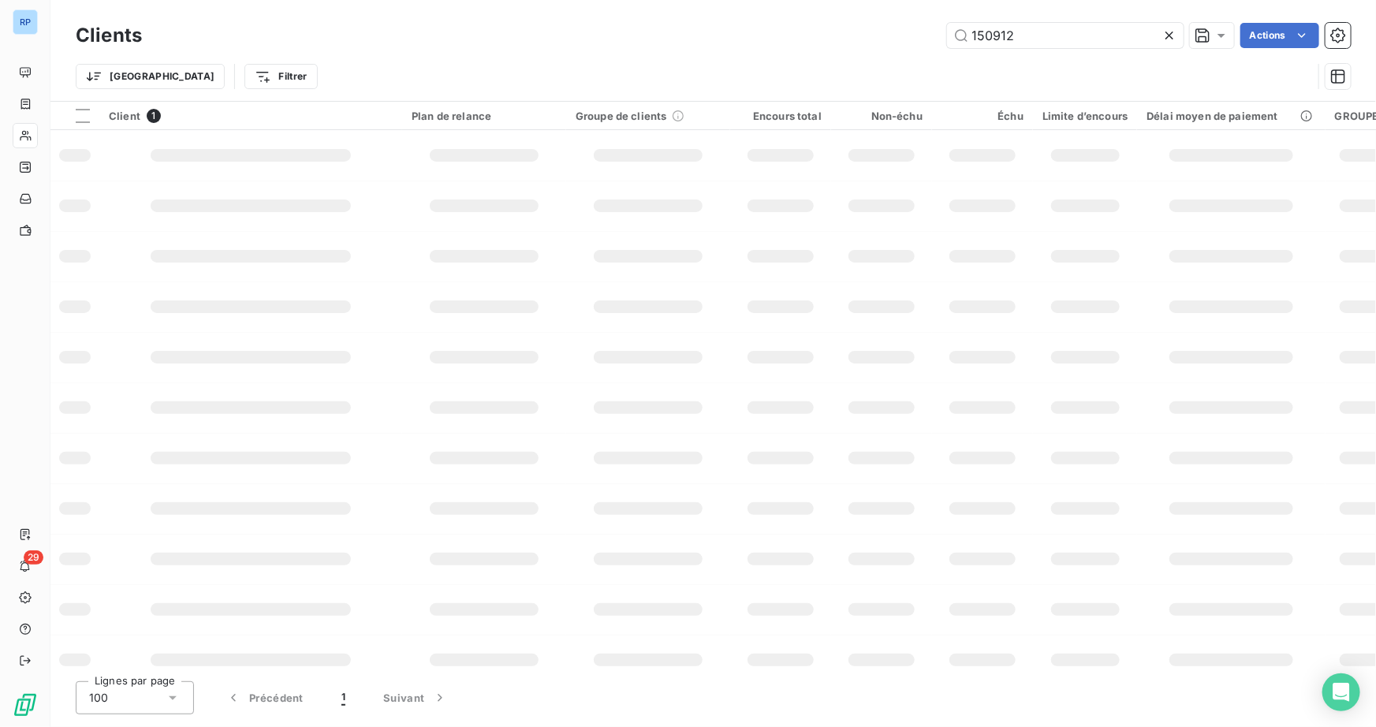
type input "150912"
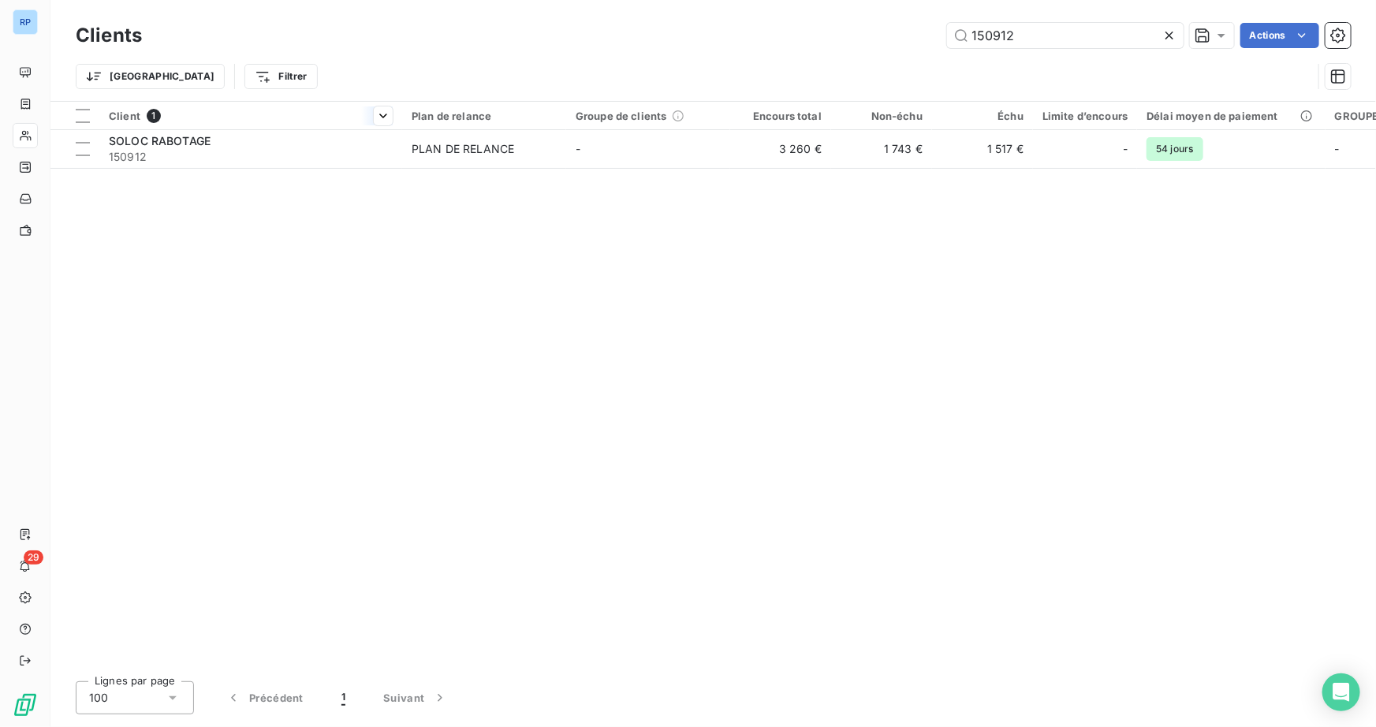
click at [155, 126] on th "Client 1" at bounding box center [250, 116] width 303 height 28
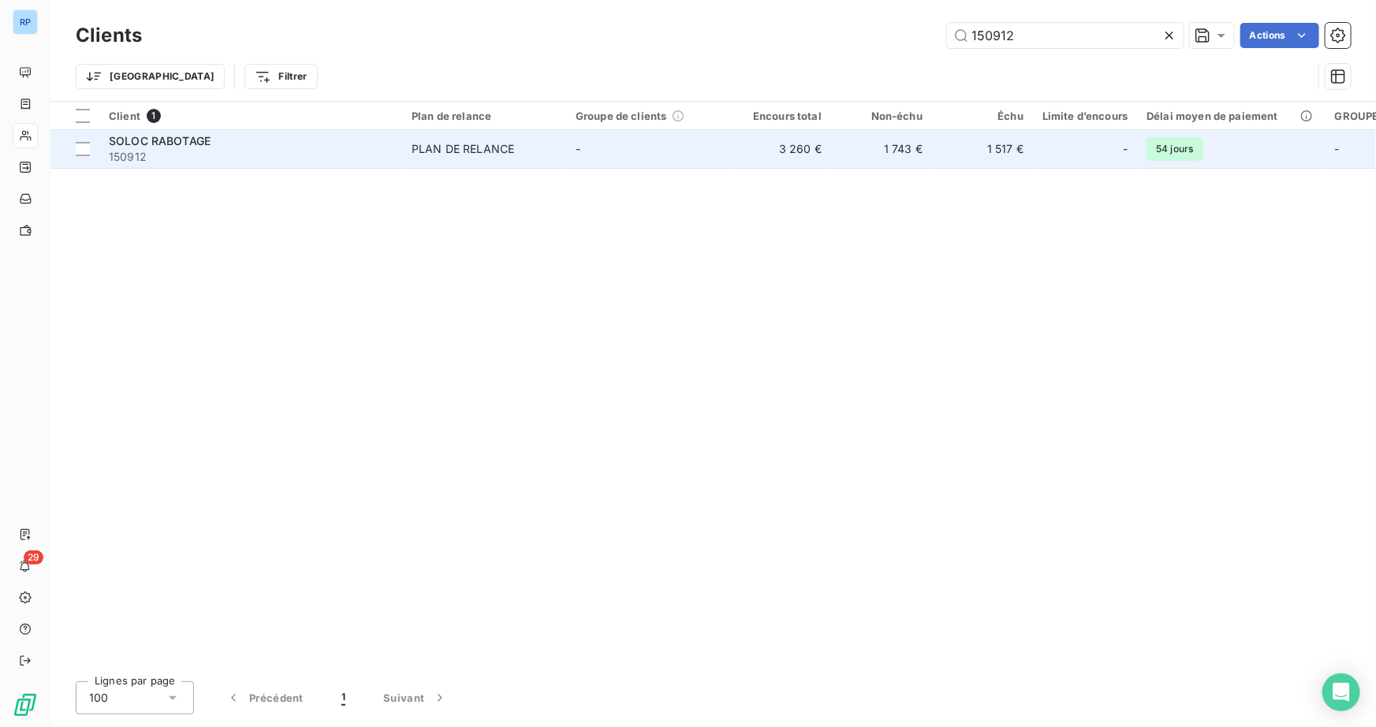
click at [155, 144] on span "SOLOC RABOTAGE" at bounding box center [160, 140] width 102 height 13
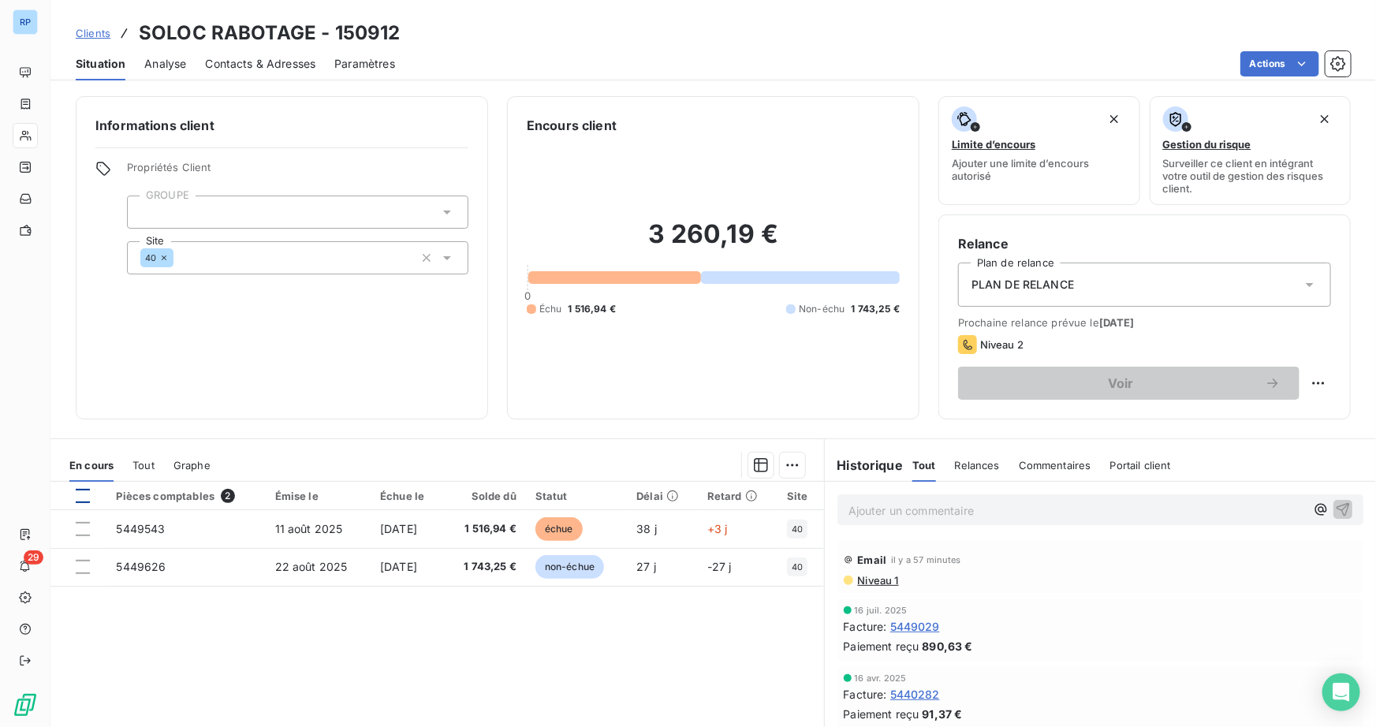
click at [86, 497] on div at bounding box center [83, 496] width 14 height 14
click at [789, 461] on html "RP 29 Clients SOLOC RABOTAGE - 150912 Situation Analyse Contacts & Adresses Par…" at bounding box center [688, 363] width 1376 height 727
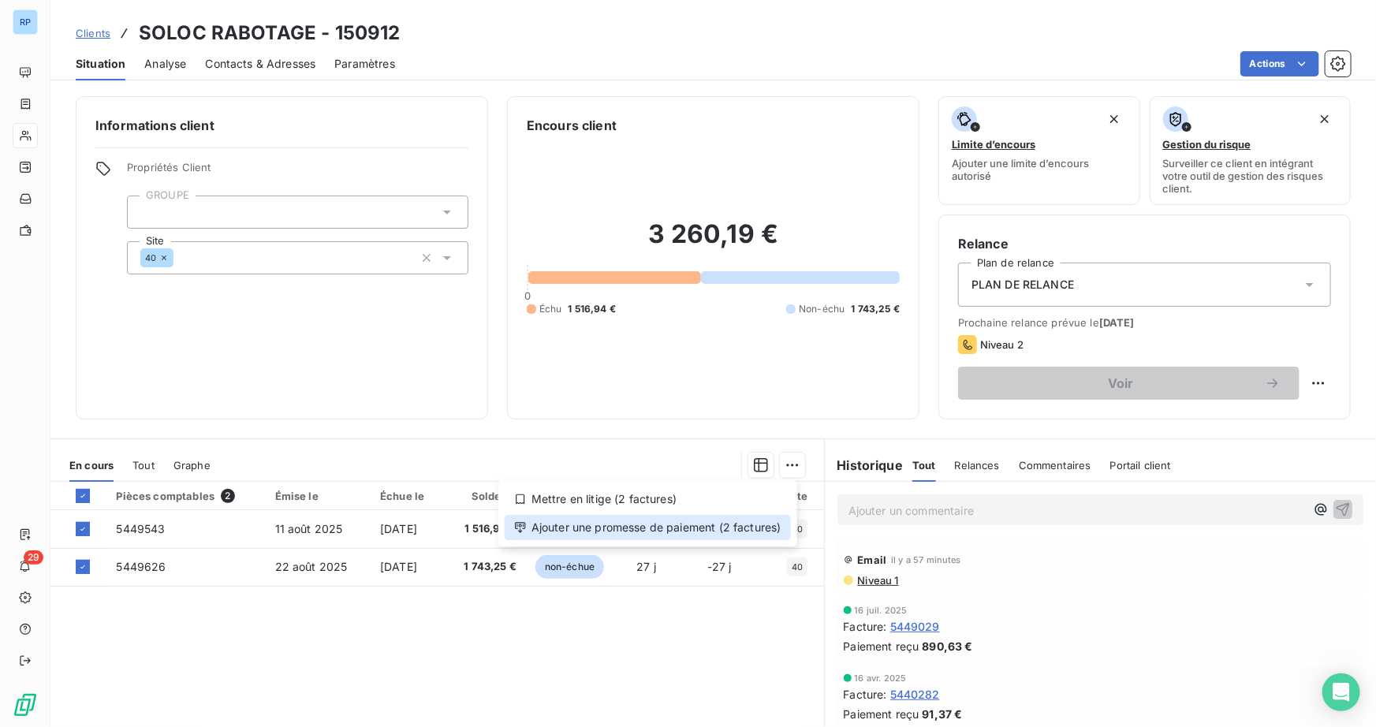
click at [703, 536] on div "Ajouter une promesse de paiement (2 factures)" at bounding box center [648, 527] width 286 height 25
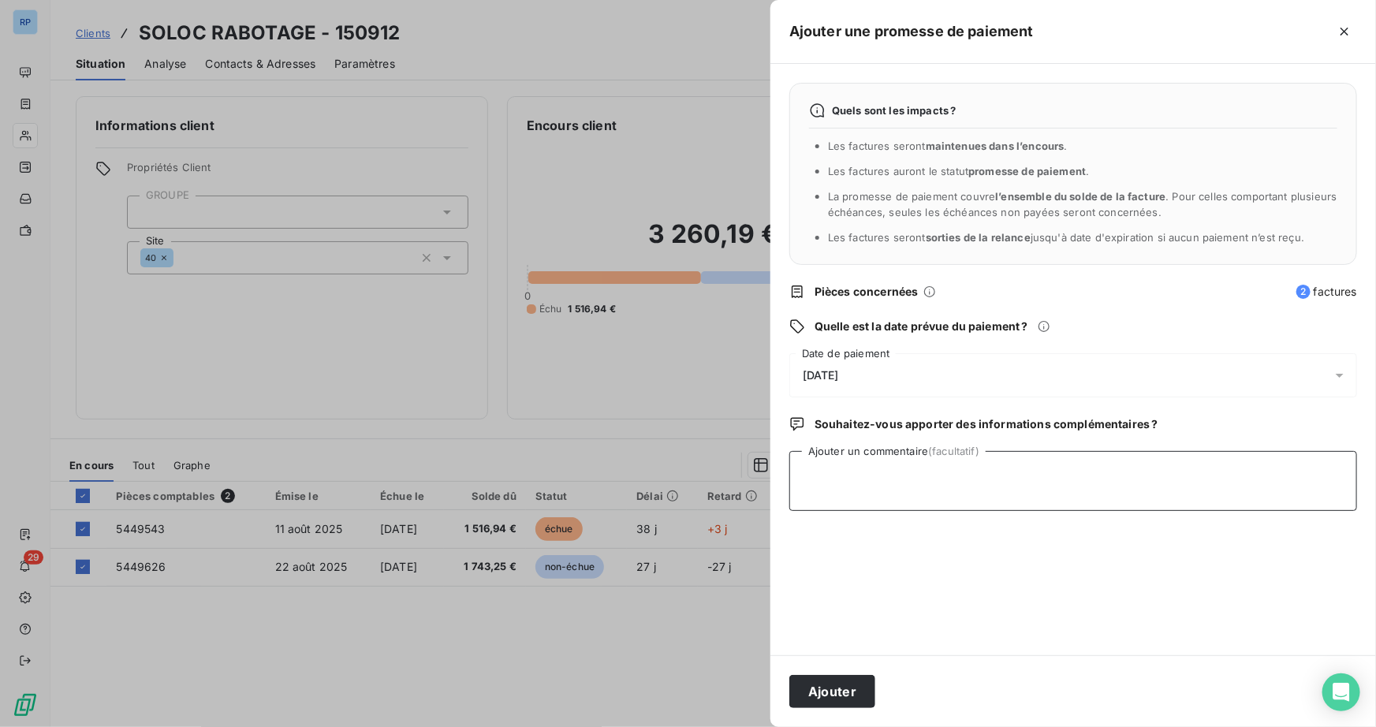
click at [841, 495] on textarea "Ajouter un commentaire (facultatif)" at bounding box center [1073, 481] width 568 height 60
type textarea "M"
type textarea "MAIL [DATE] - VIRMT [DATE]"
click at [880, 379] on div "[DATE]" at bounding box center [1073, 375] width 568 height 44
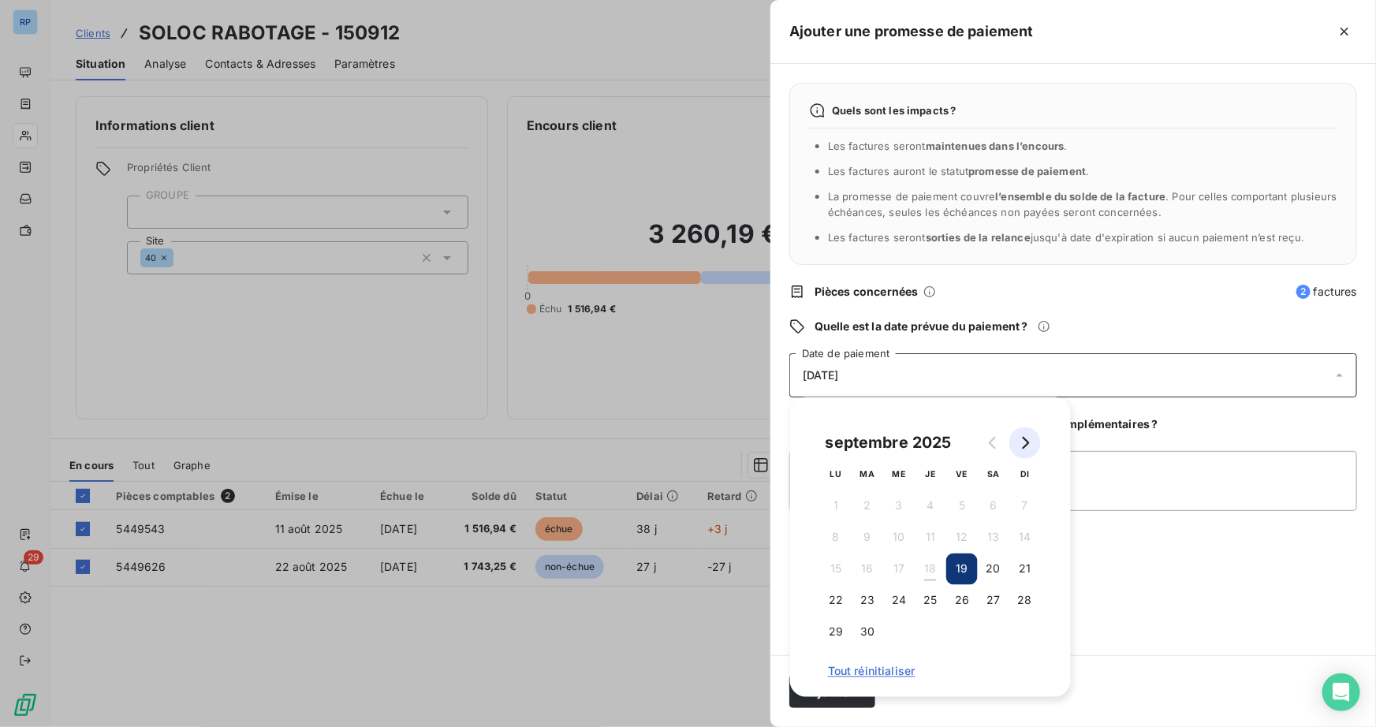
click at [1032, 441] on button "Go to next month" at bounding box center [1025, 443] width 32 height 32
click at [1019, 569] on button "19" at bounding box center [1025, 570] width 32 height 32
click at [1183, 552] on div "Quels sont les impacts ? Les factures seront maintenues dans l’encours . Les fa…" at bounding box center [1073, 359] width 606 height 591
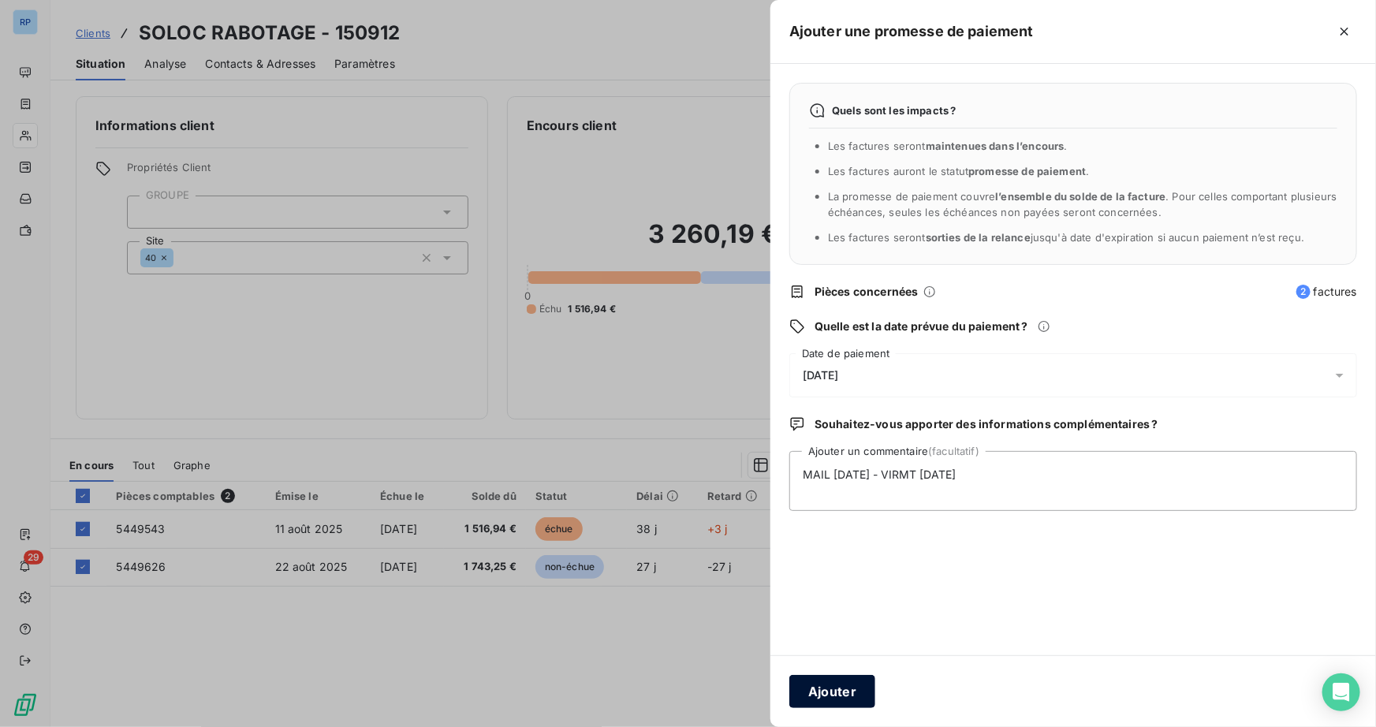
click at [815, 701] on button "Ajouter" at bounding box center [832, 691] width 86 height 33
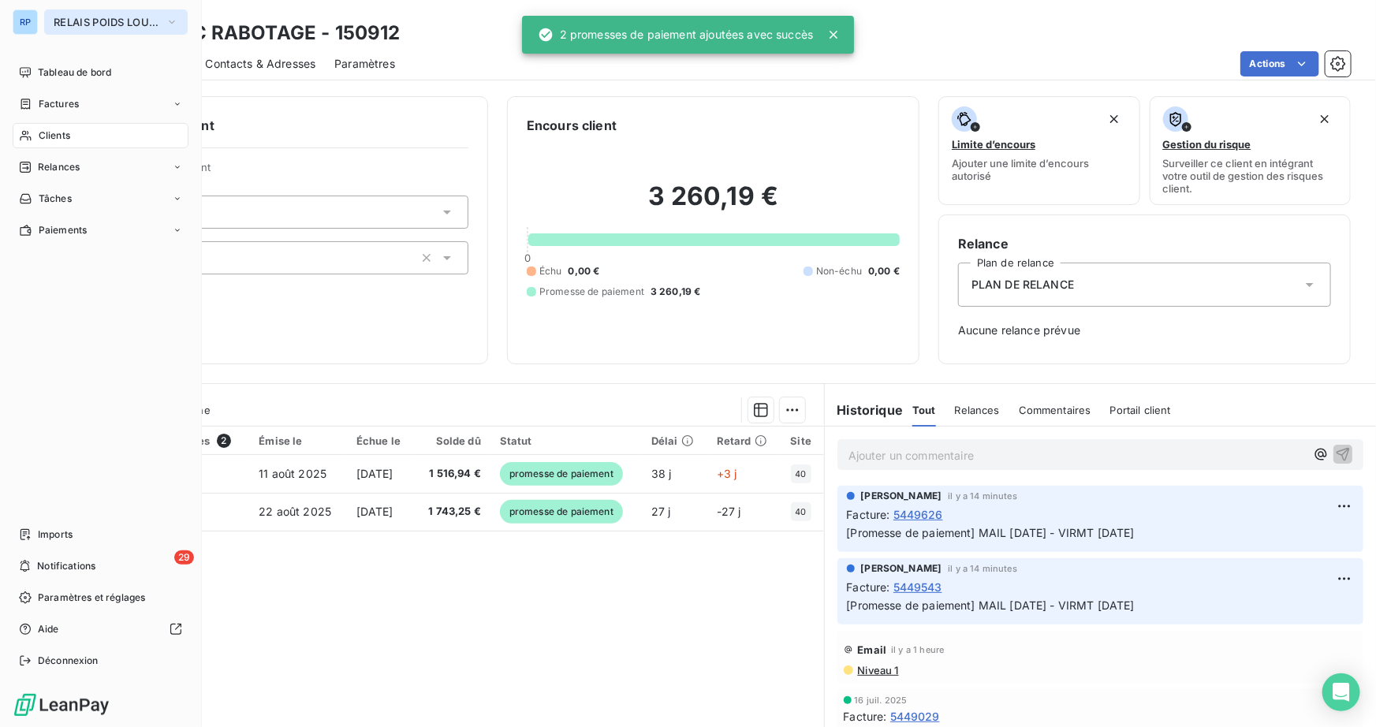
click at [76, 27] on span "RELAIS POIDS LOURDS AUVERGNE" at bounding box center [107, 22] width 106 height 13
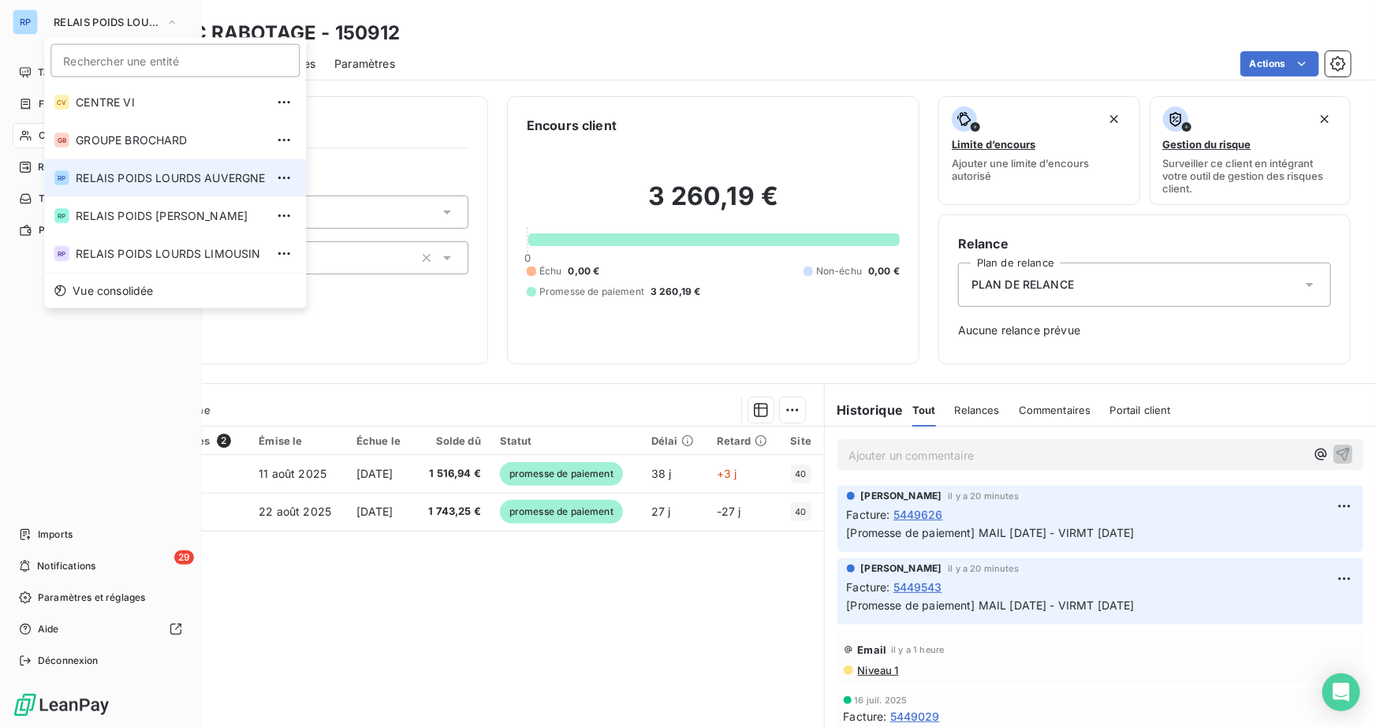
click at [152, 181] on span "RELAIS POIDS LOURDS AUVERGNE" at bounding box center [170, 178] width 189 height 16
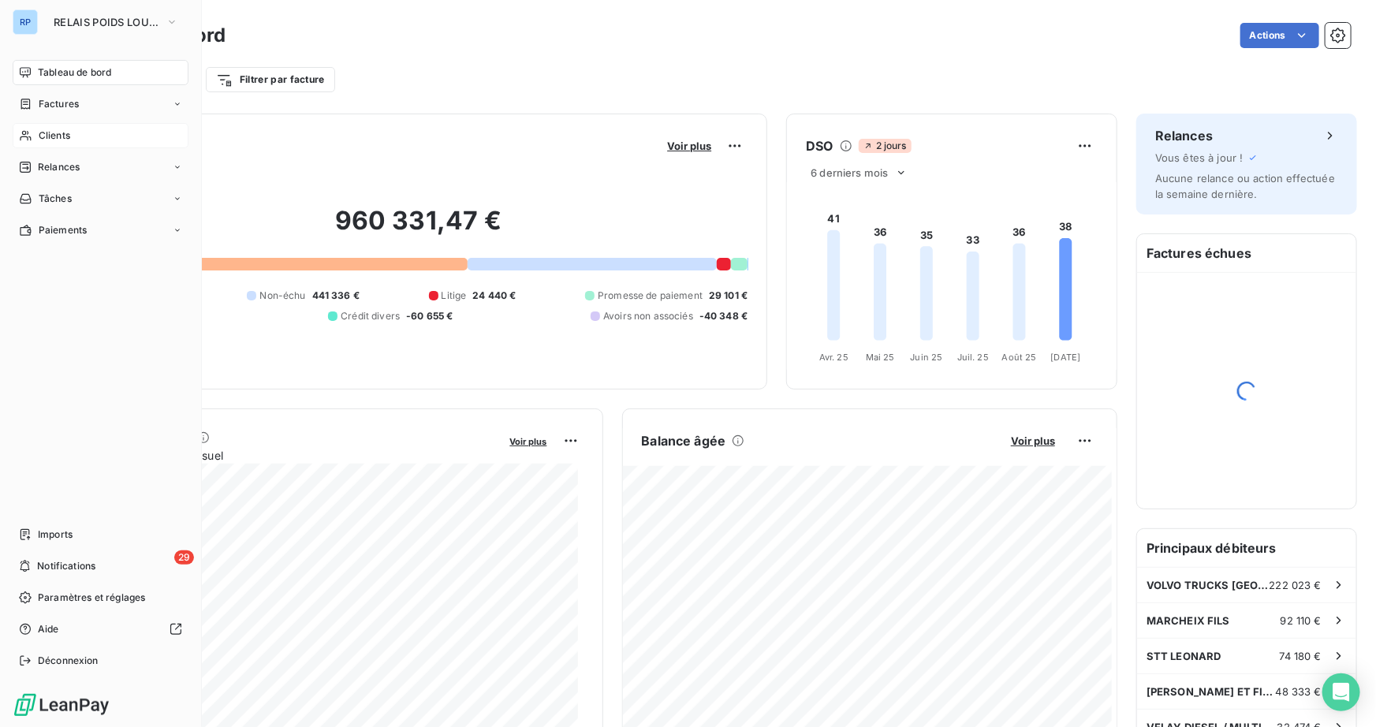
click at [69, 132] on span "Clients" at bounding box center [55, 136] width 32 height 14
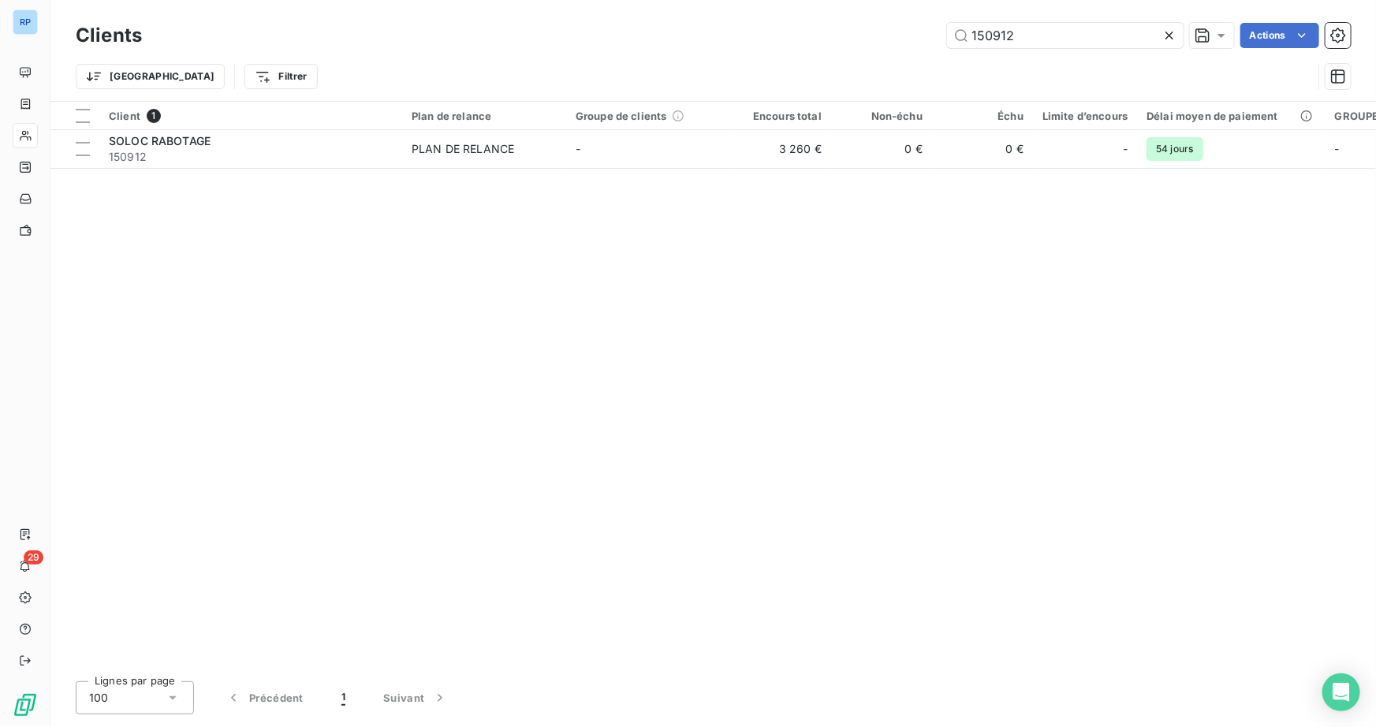
drag, startPoint x: 1014, startPoint y: 34, endPoint x: 767, endPoint y: 40, distance: 246.9
click at [767, 40] on div "150912 Actions" at bounding box center [756, 35] width 1190 height 25
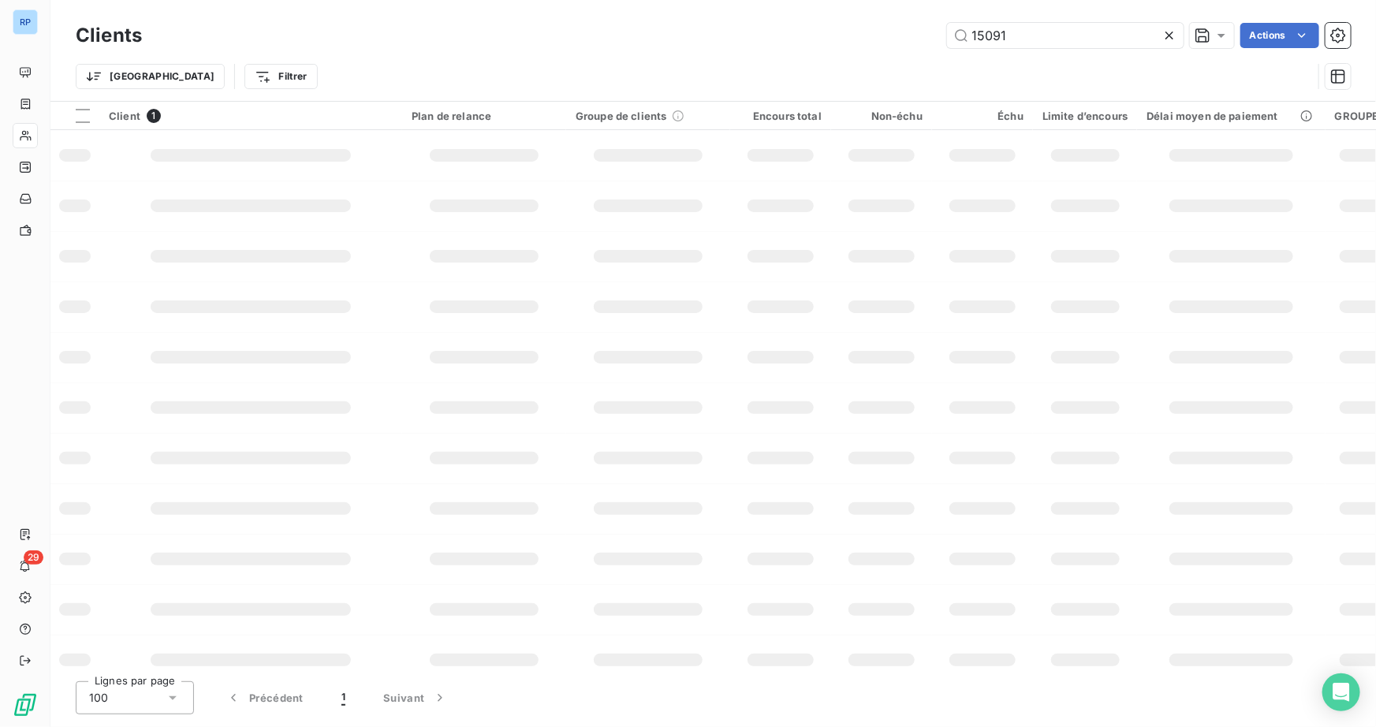
type input "150912"
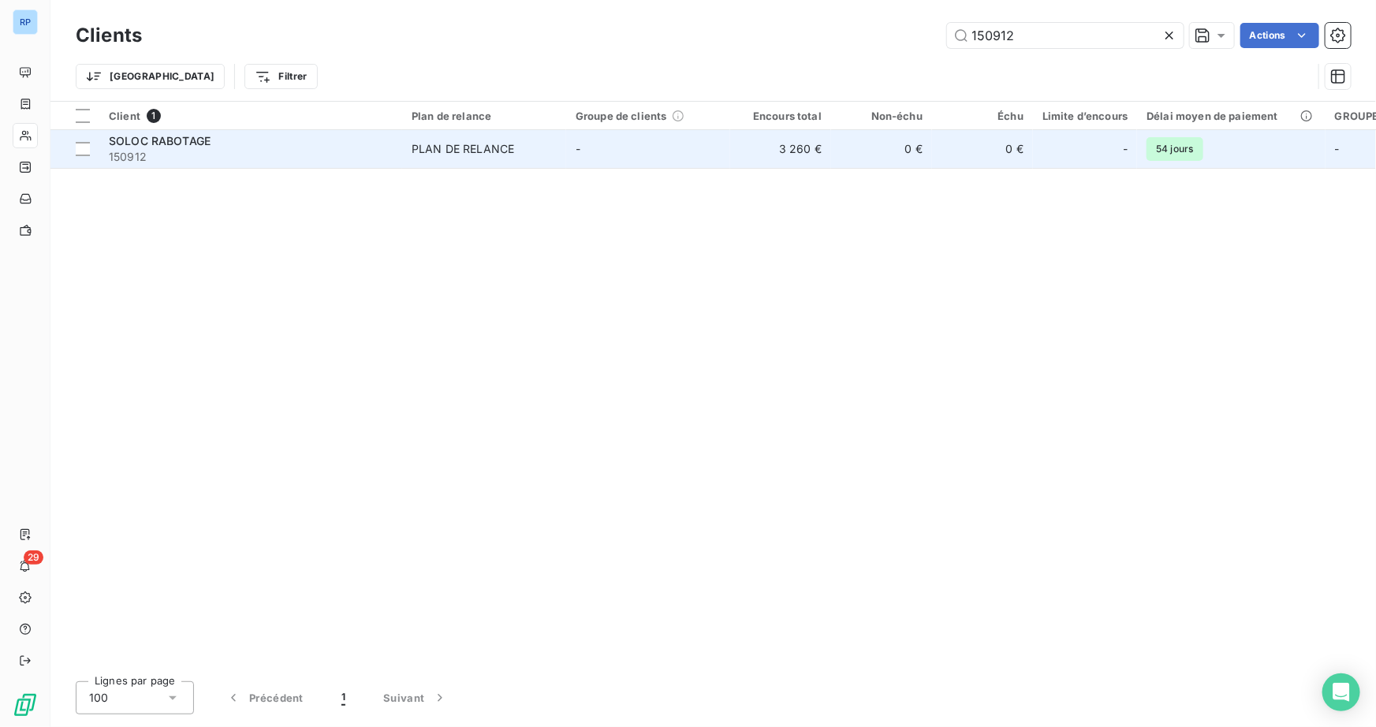
click at [273, 151] on span "150912" at bounding box center [251, 157] width 284 height 16
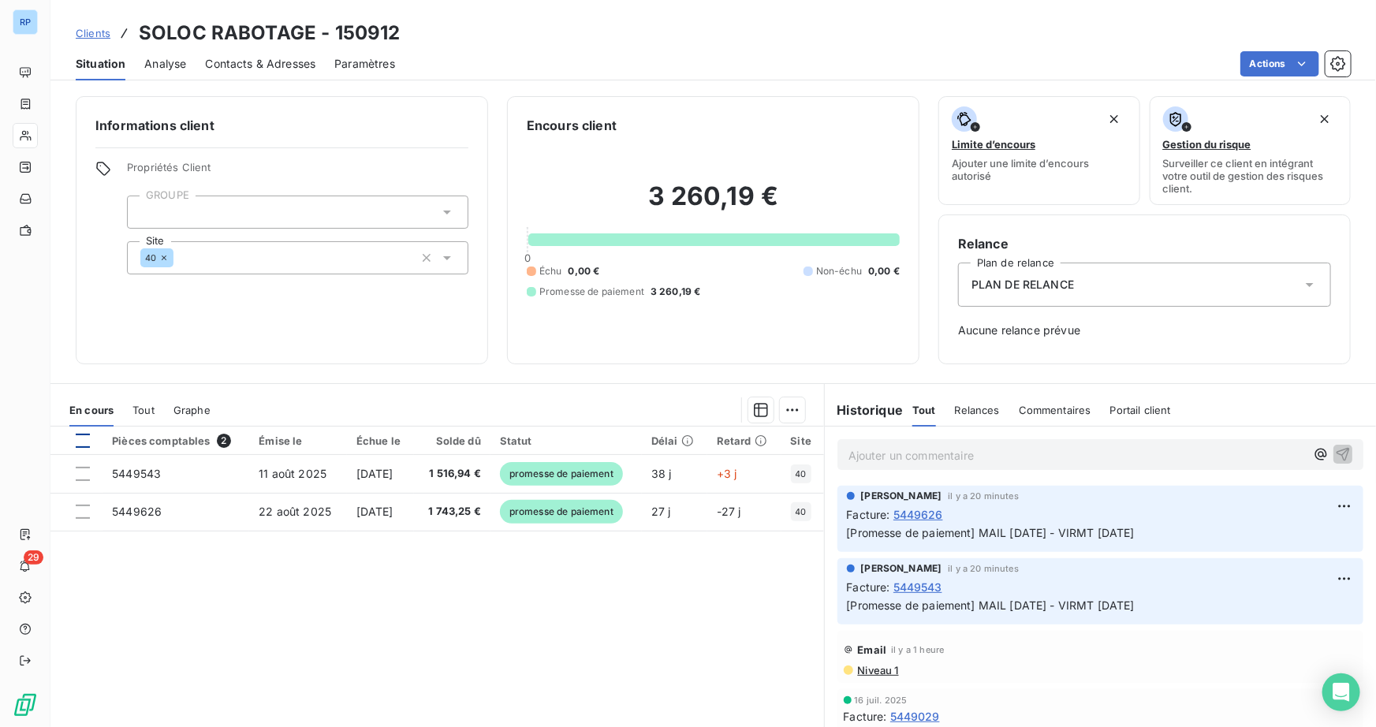
click at [76, 435] on div at bounding box center [83, 441] width 14 height 14
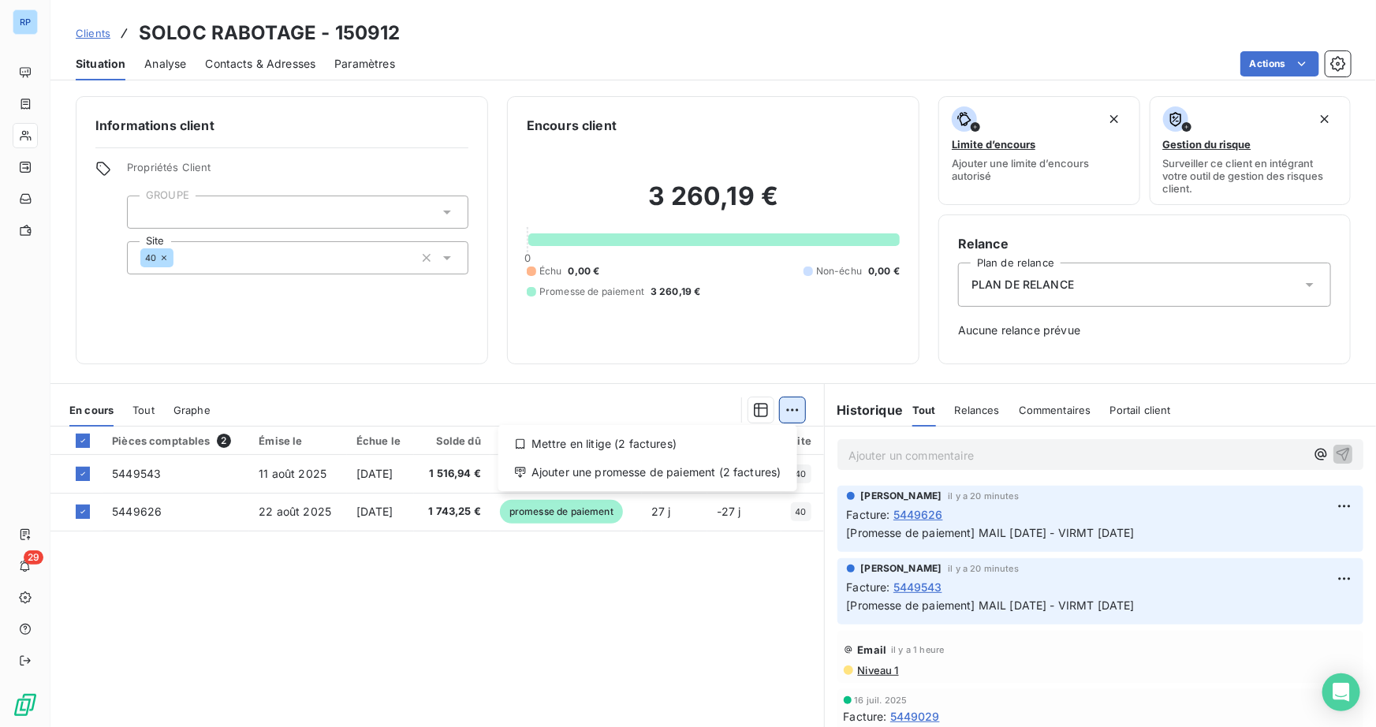
click at [776, 407] on html "RP 29 Clients SOLOC RABOTAGE - 150912 Situation Analyse Contacts & Adresses Par…" at bounding box center [688, 363] width 1376 height 727
click at [700, 480] on div "Ajouter une promesse de paiement (2 factures)" at bounding box center [648, 472] width 286 height 25
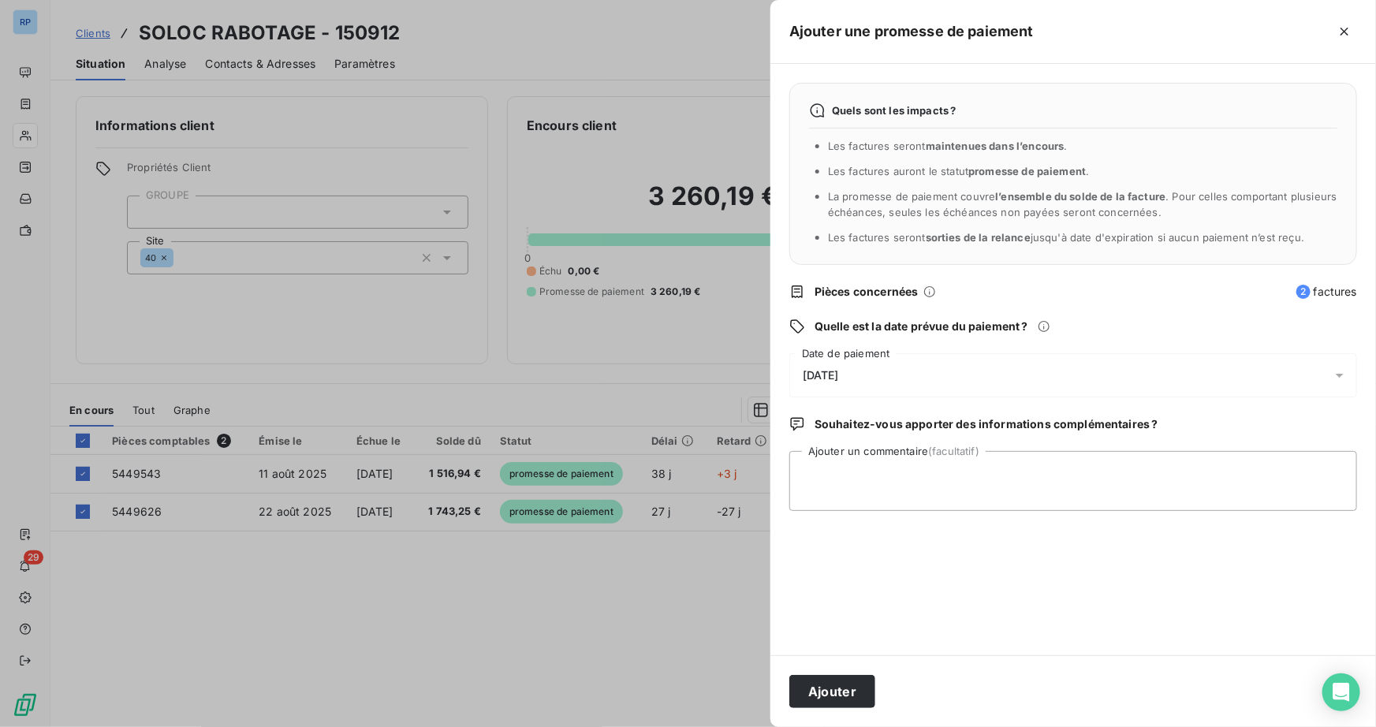
click at [863, 367] on div "[DATE]" at bounding box center [1073, 375] width 568 height 44
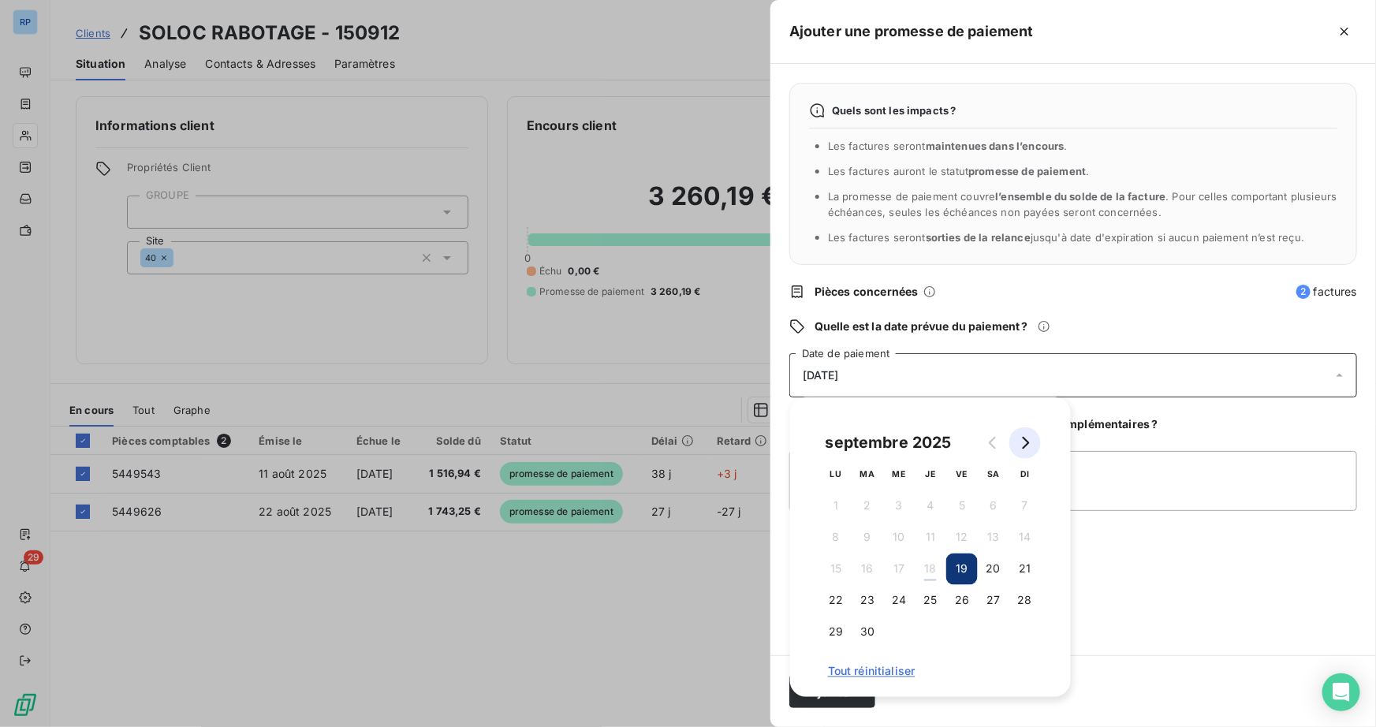
click at [1019, 437] on icon "Go to next month" at bounding box center [1025, 443] width 13 height 13
click at [1017, 573] on button "19" at bounding box center [1025, 570] width 32 height 32
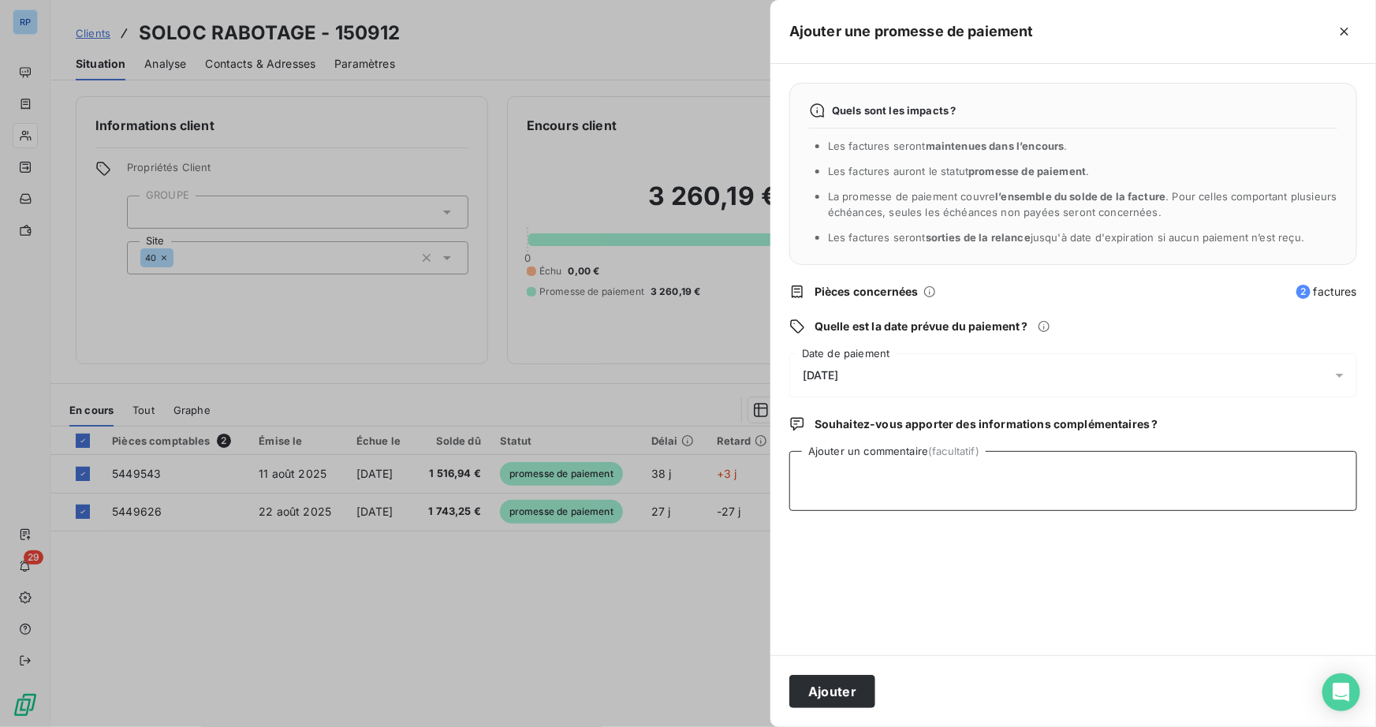
click at [1091, 471] on textarea "Ajouter un commentaire (facultatif)" at bounding box center [1073, 481] width 568 height 60
type textarea "mail [DATE]-virmt [DATE]"
click at [852, 692] on button "Ajouter" at bounding box center [832, 691] width 86 height 33
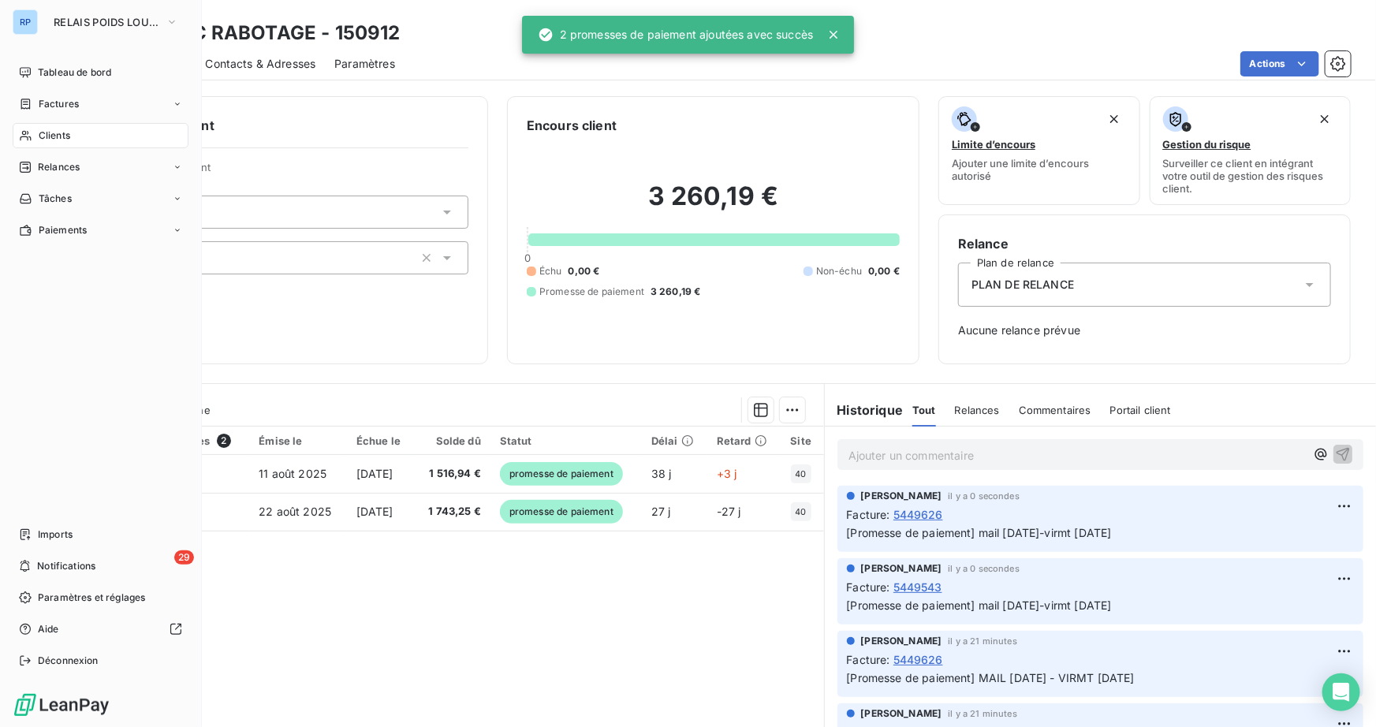
click at [71, 129] on div "Clients" at bounding box center [101, 135] width 176 height 25
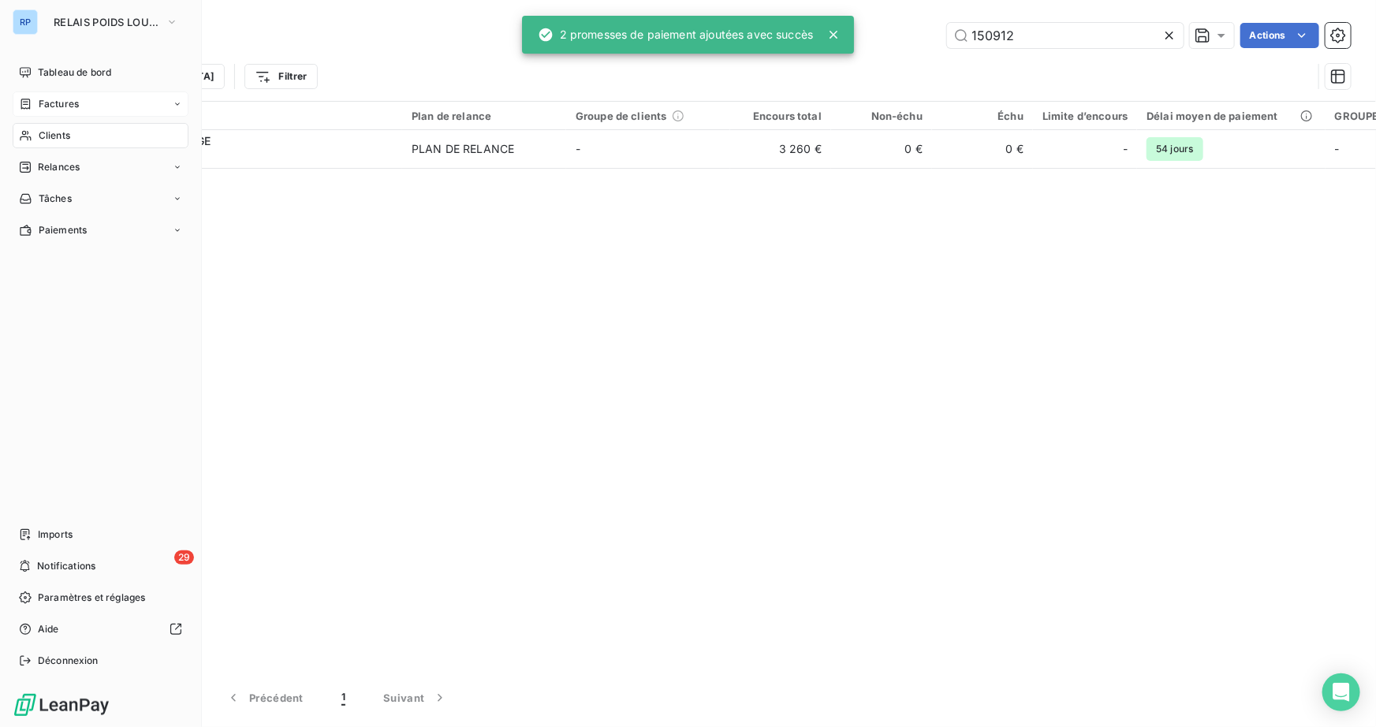
click at [71, 103] on span "Factures" at bounding box center [59, 104] width 40 height 14
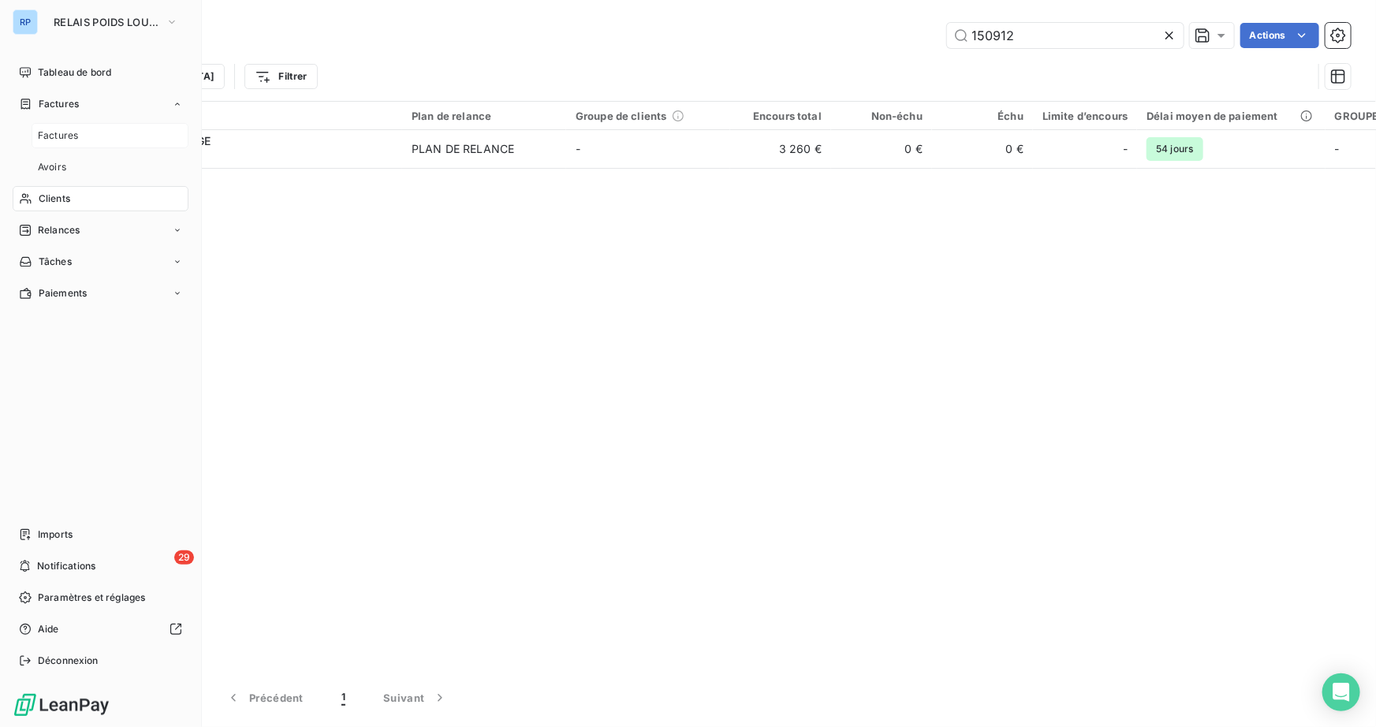
click at [73, 135] on span "Factures" at bounding box center [58, 136] width 40 height 14
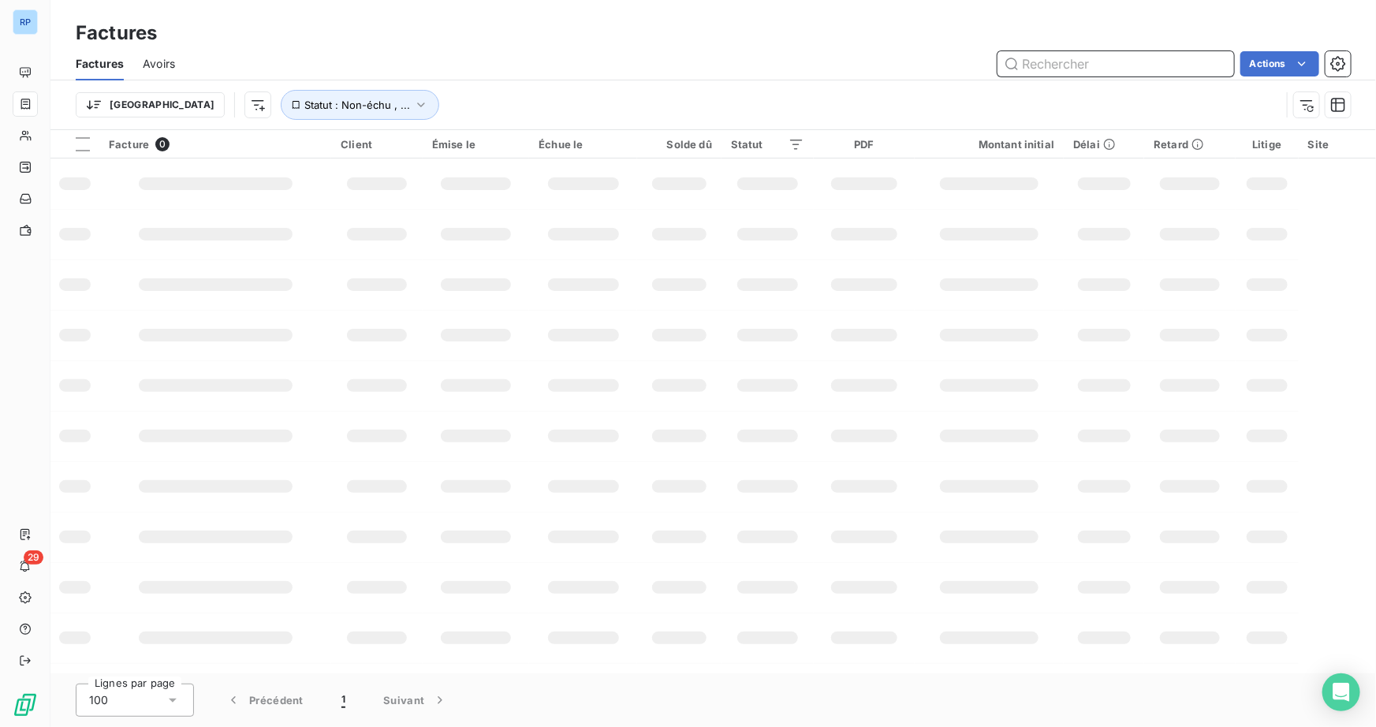
click at [1058, 70] on input "text" at bounding box center [1116, 63] width 237 height 25
type input "5441260"
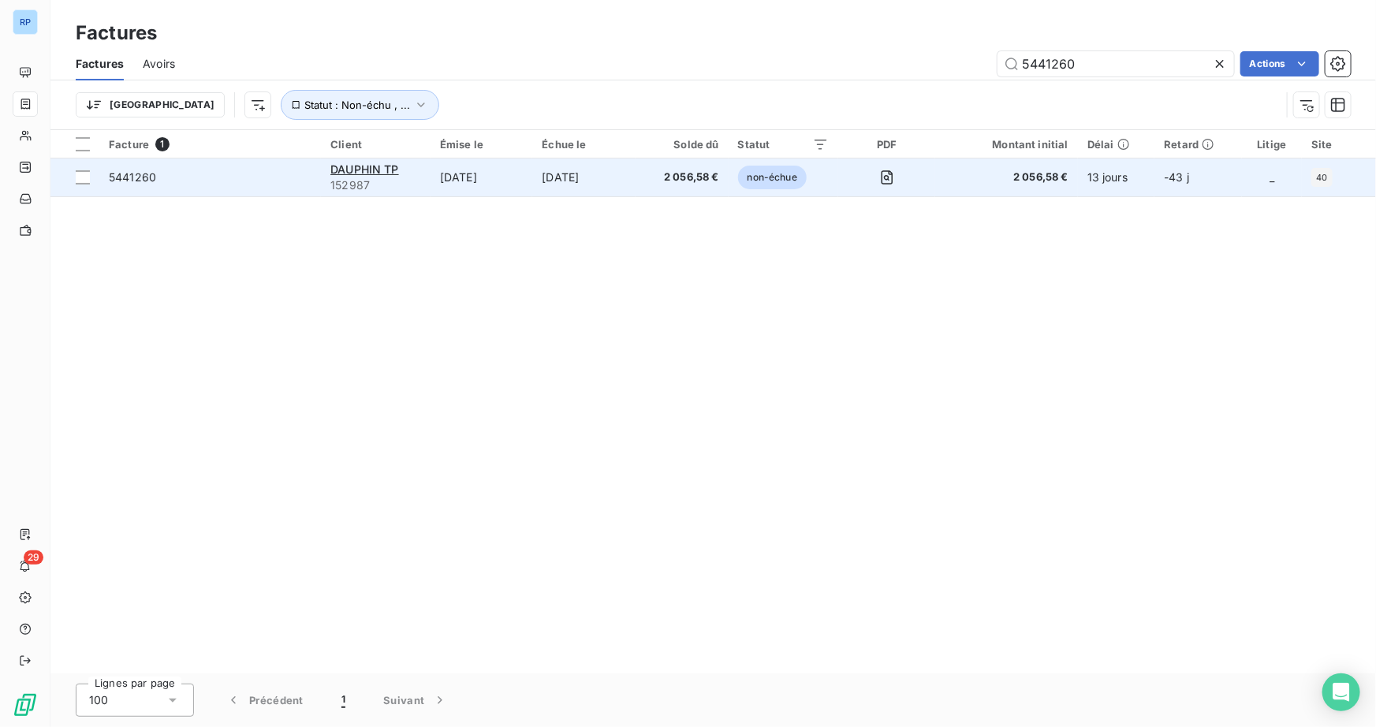
click at [144, 176] on span "5441260" at bounding box center [132, 176] width 47 height 13
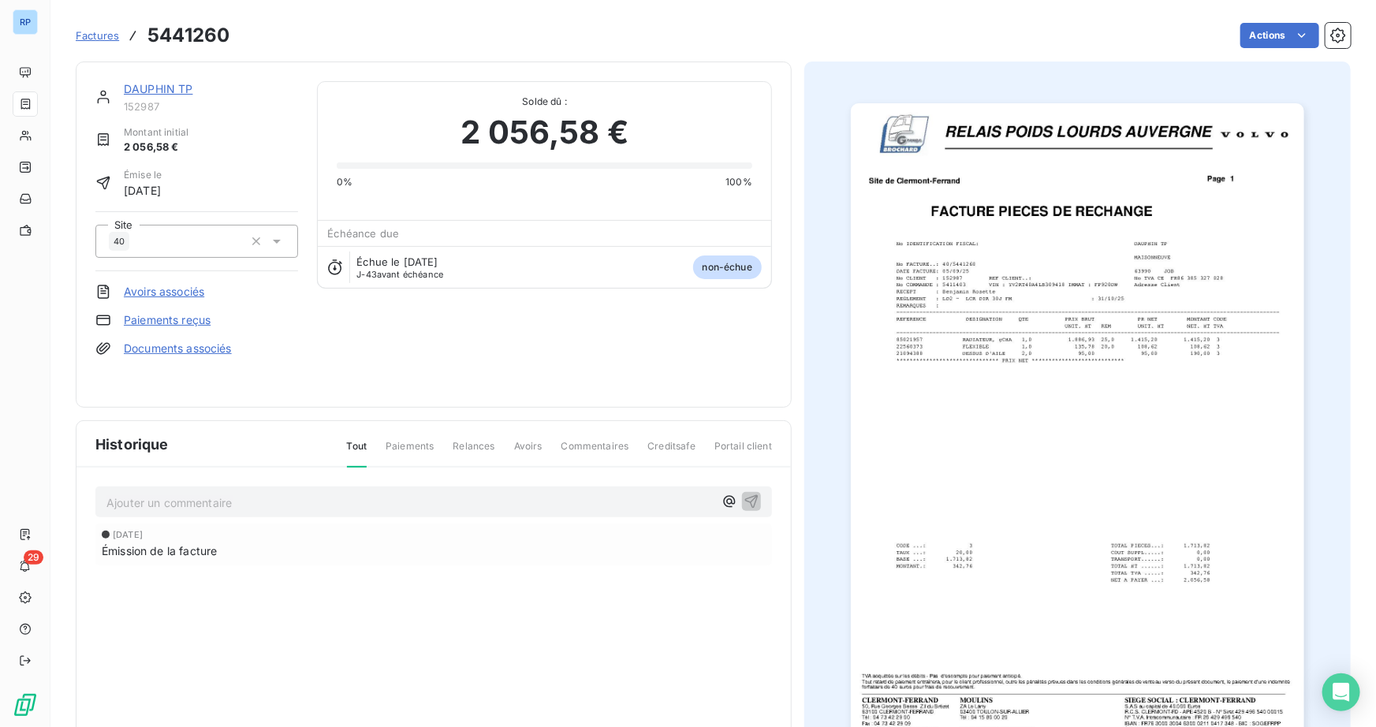
click at [1193, 475] on img "button" at bounding box center [1077, 424] width 453 height 642
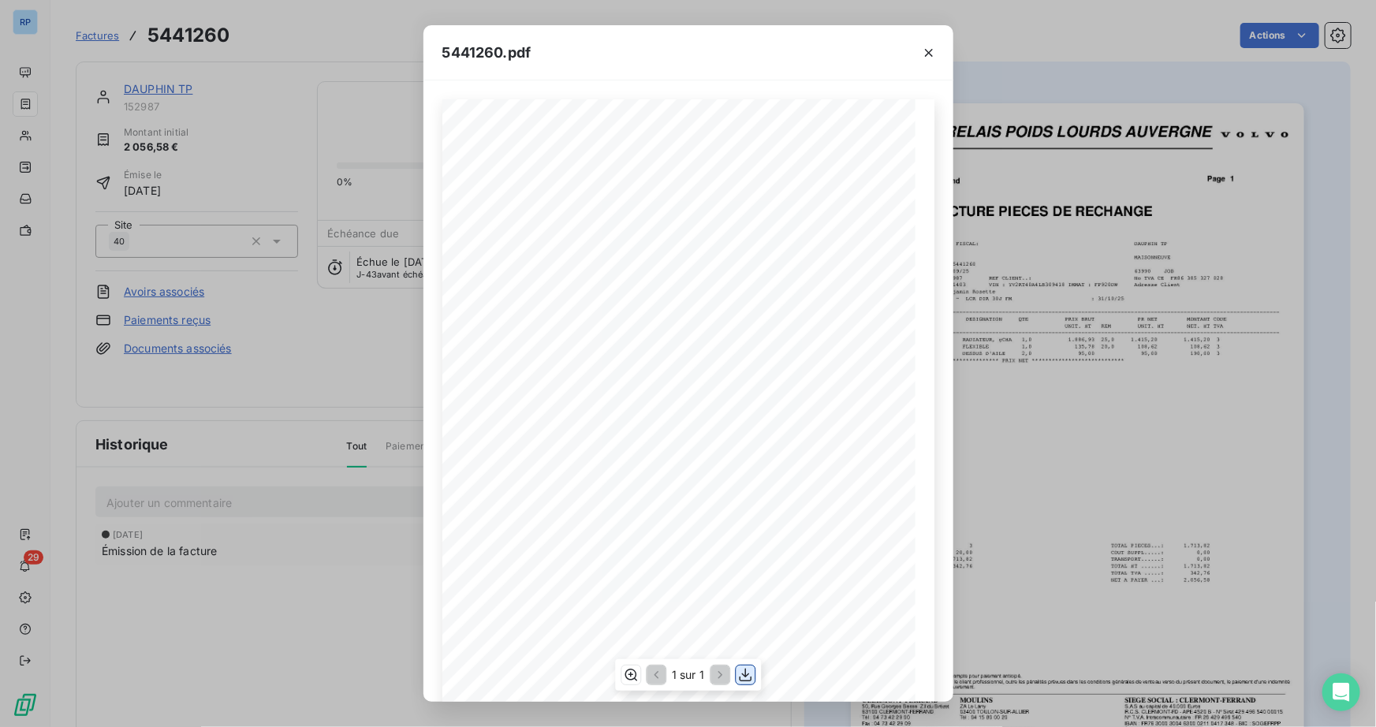
click at [749, 677] on icon "button" at bounding box center [745, 675] width 16 height 16
click at [931, 53] on icon "button" at bounding box center [929, 53] width 16 height 16
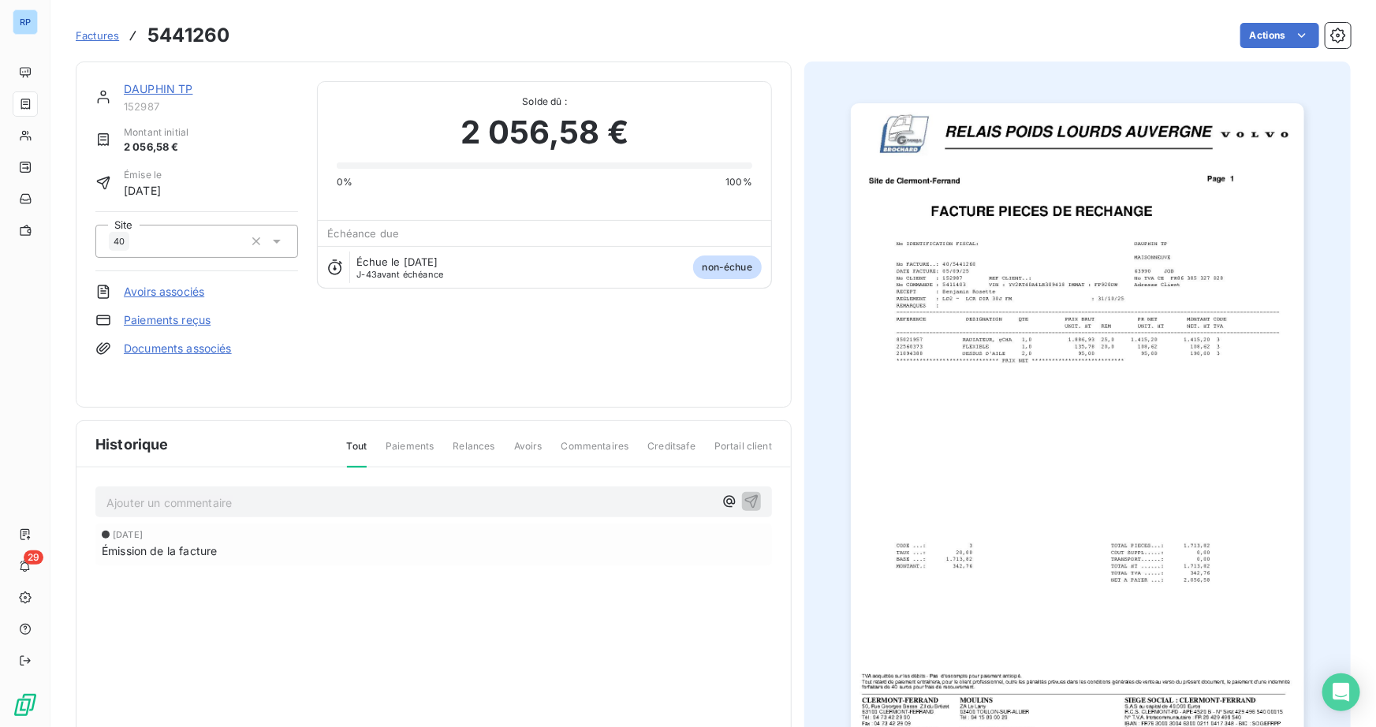
click at [177, 84] on link "DAUPHIN TP" at bounding box center [158, 88] width 69 height 13
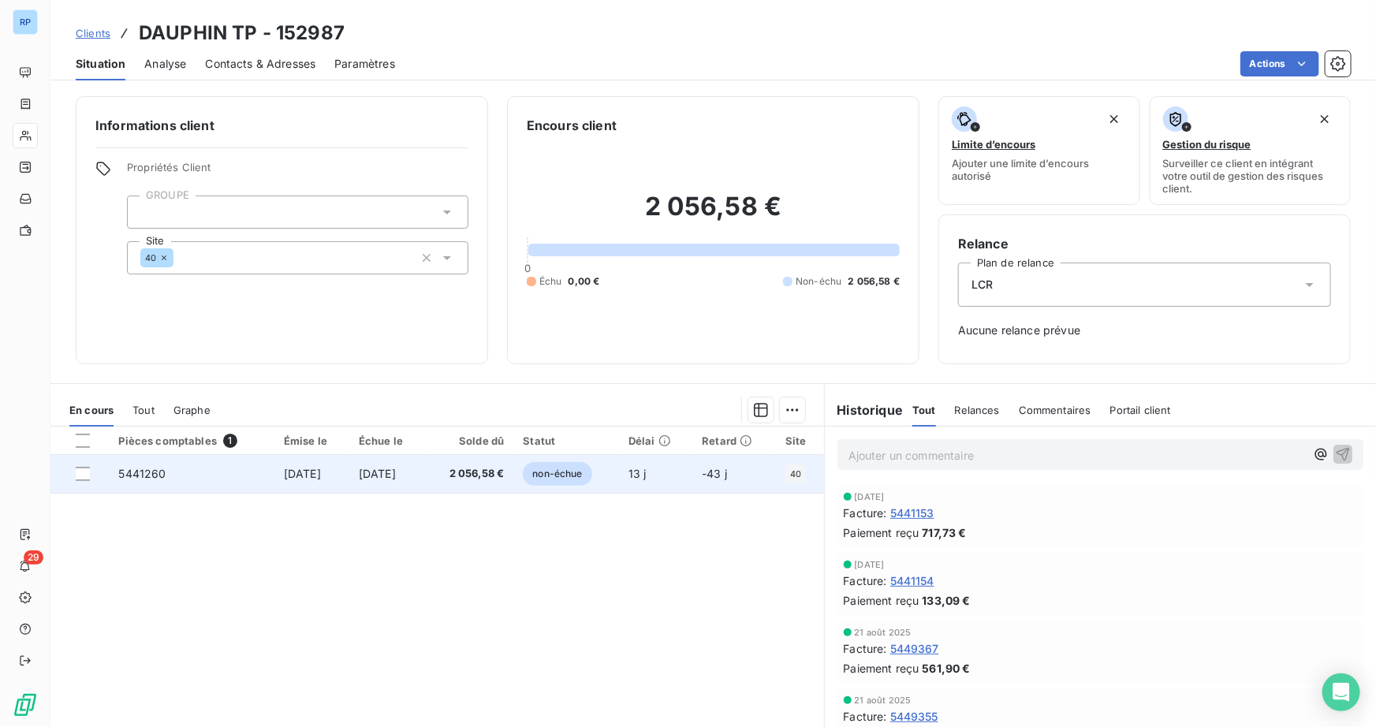
click at [153, 477] on span "5441260" at bounding box center [141, 473] width 47 height 13
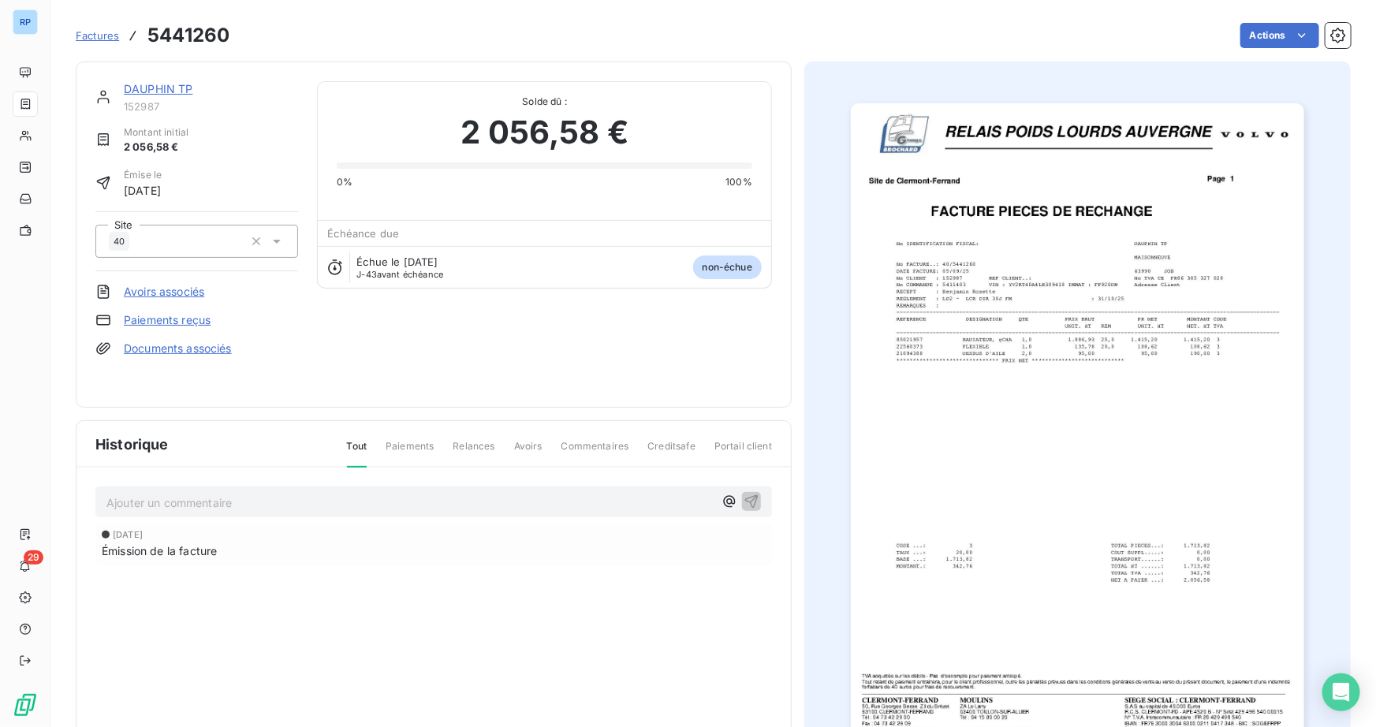
click at [191, 497] on p "Ajouter un commentaire ﻿" at bounding box center [409, 503] width 607 height 20
click at [450, 508] on p "mail [DATE]-attend un avoir total-mail Coline+BR+[PERSON_NAME]" at bounding box center [409, 502] width 607 height 18
